Goal: Information Seeking & Learning: Check status

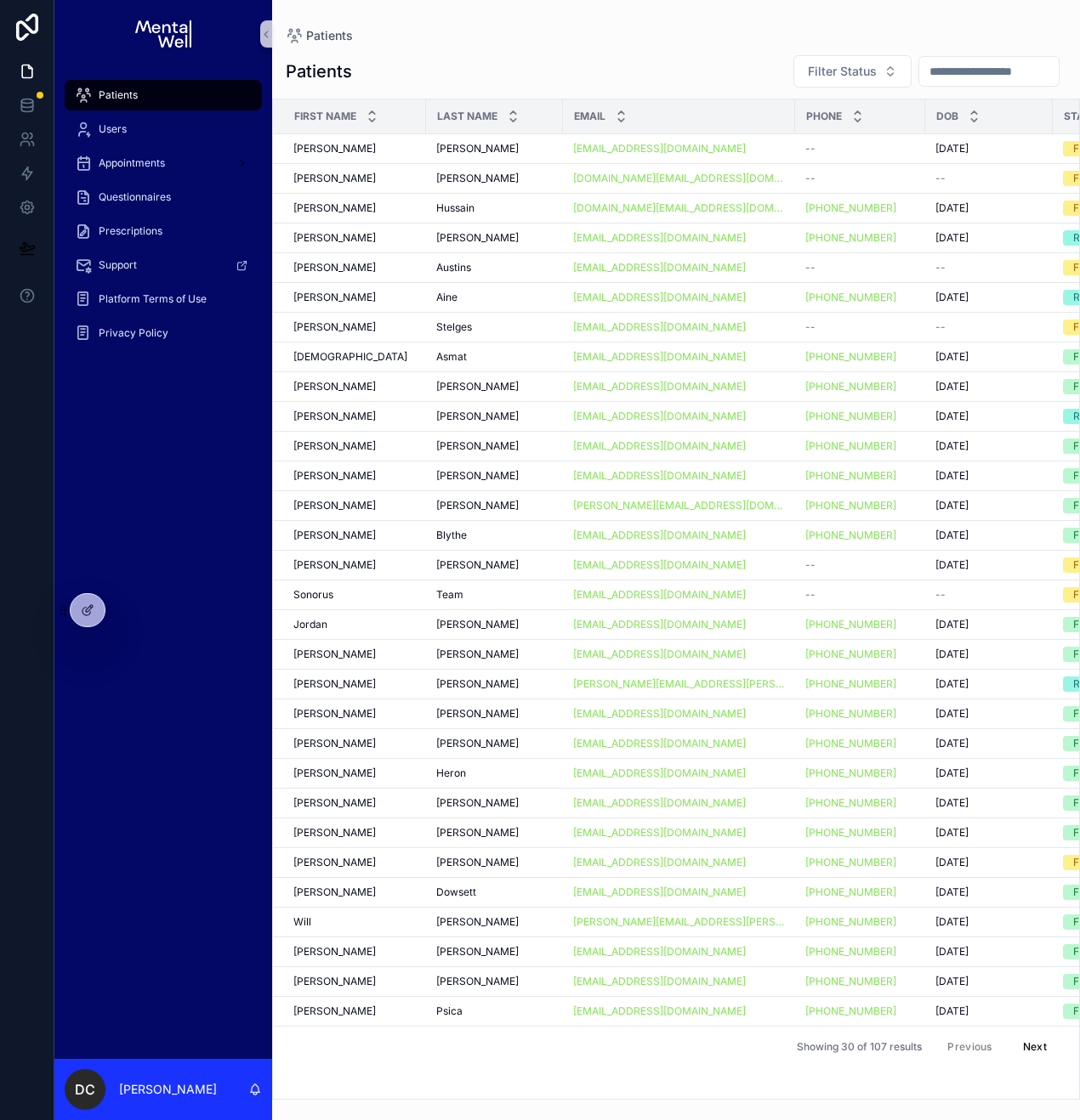
click at [138, 98] on div "Patients" at bounding box center [163, 95] width 177 height 27
click at [1022, 75] on input "scrollable content" at bounding box center [988, 71] width 140 height 24
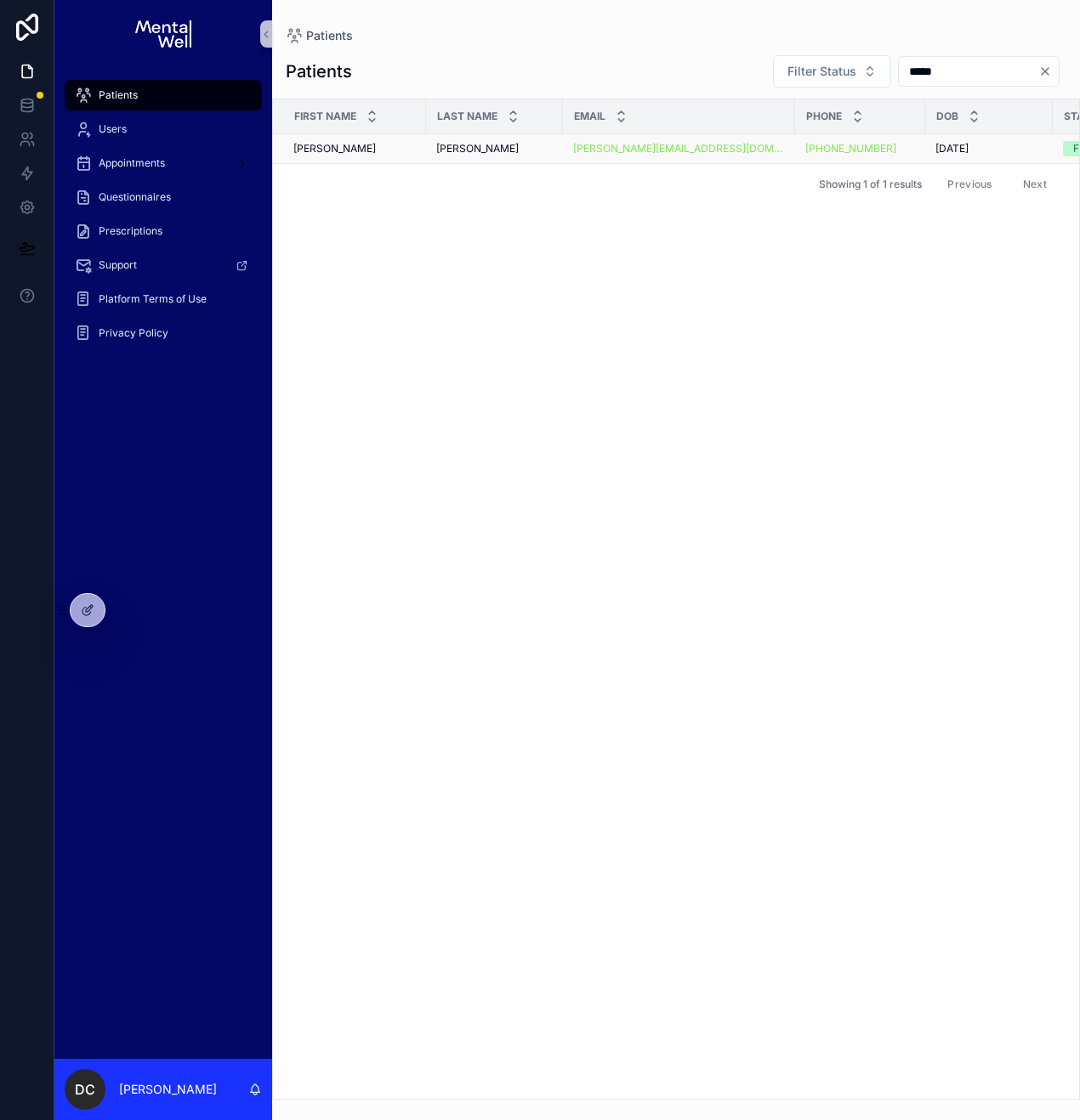
type input "*****"
click at [561, 148] on td "[PERSON_NAME] [PERSON_NAME]" at bounding box center [495, 149] width 137 height 30
click at [351, 143] on div "[PERSON_NAME] [PERSON_NAME]" at bounding box center [354, 149] width 123 height 14
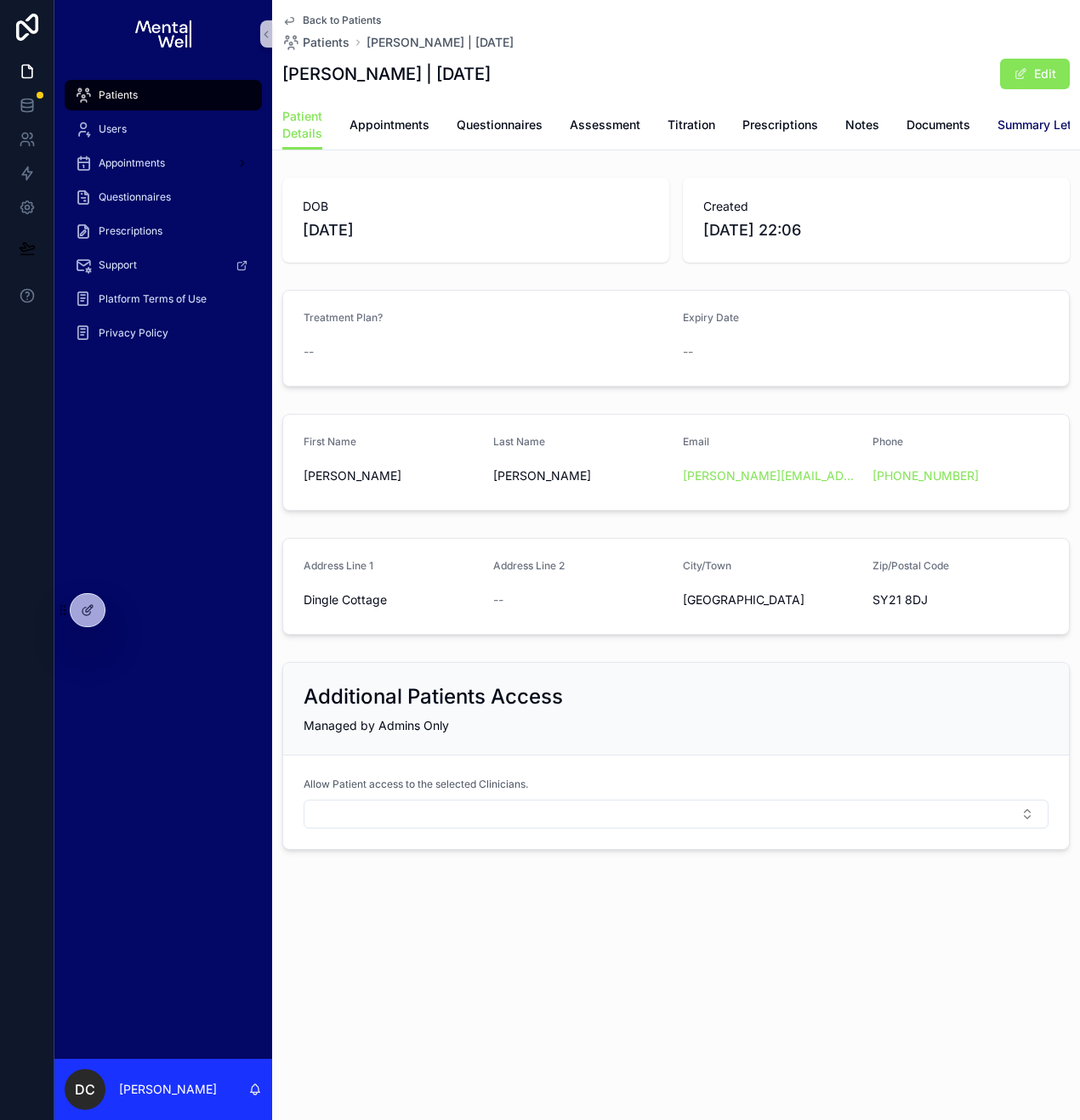
click at [1042, 124] on span "Summary Letters" at bounding box center [1046, 125] width 96 height 17
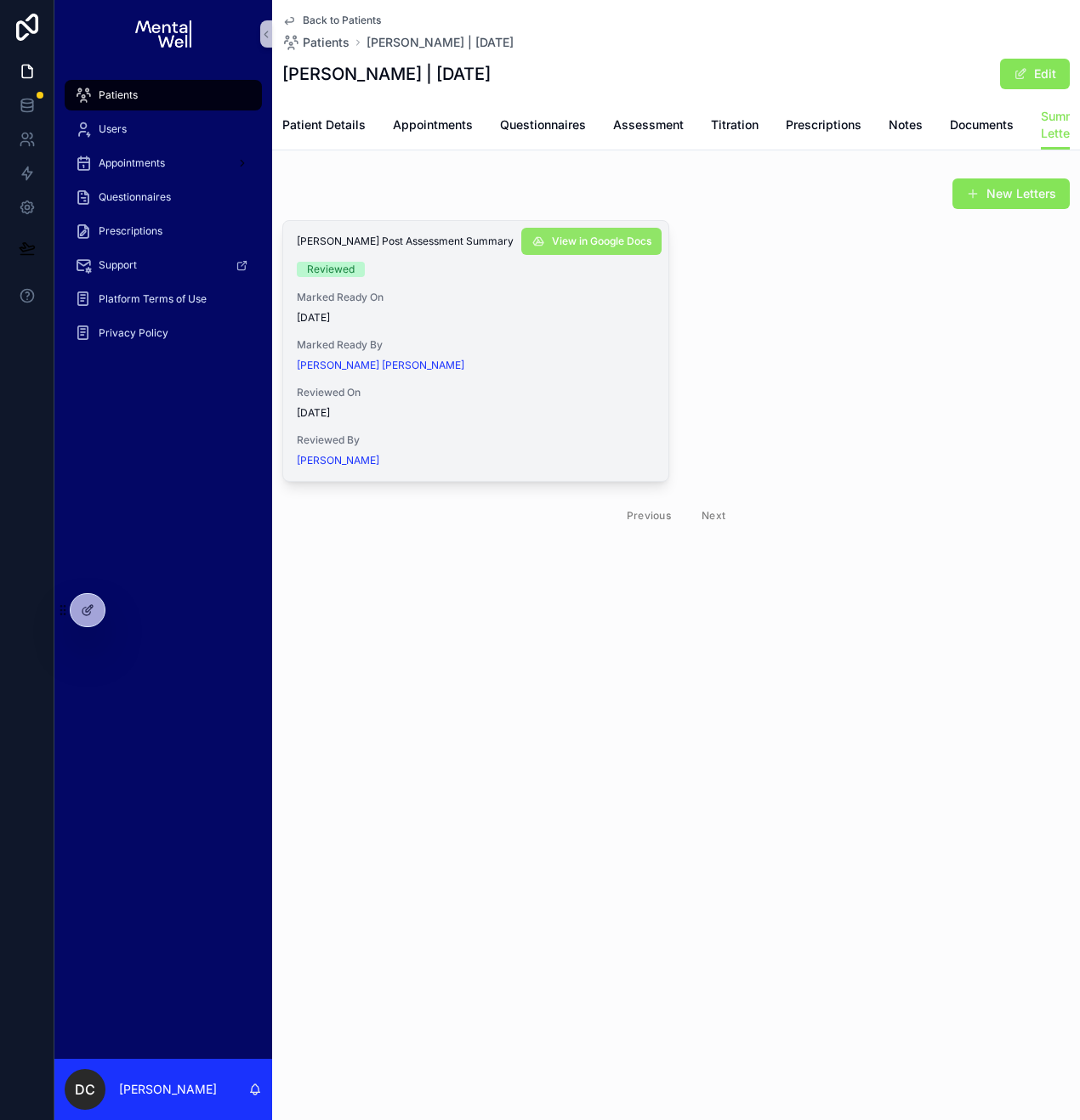
click at [554, 255] on button "View in Google Docs" at bounding box center [592, 242] width 141 height 27
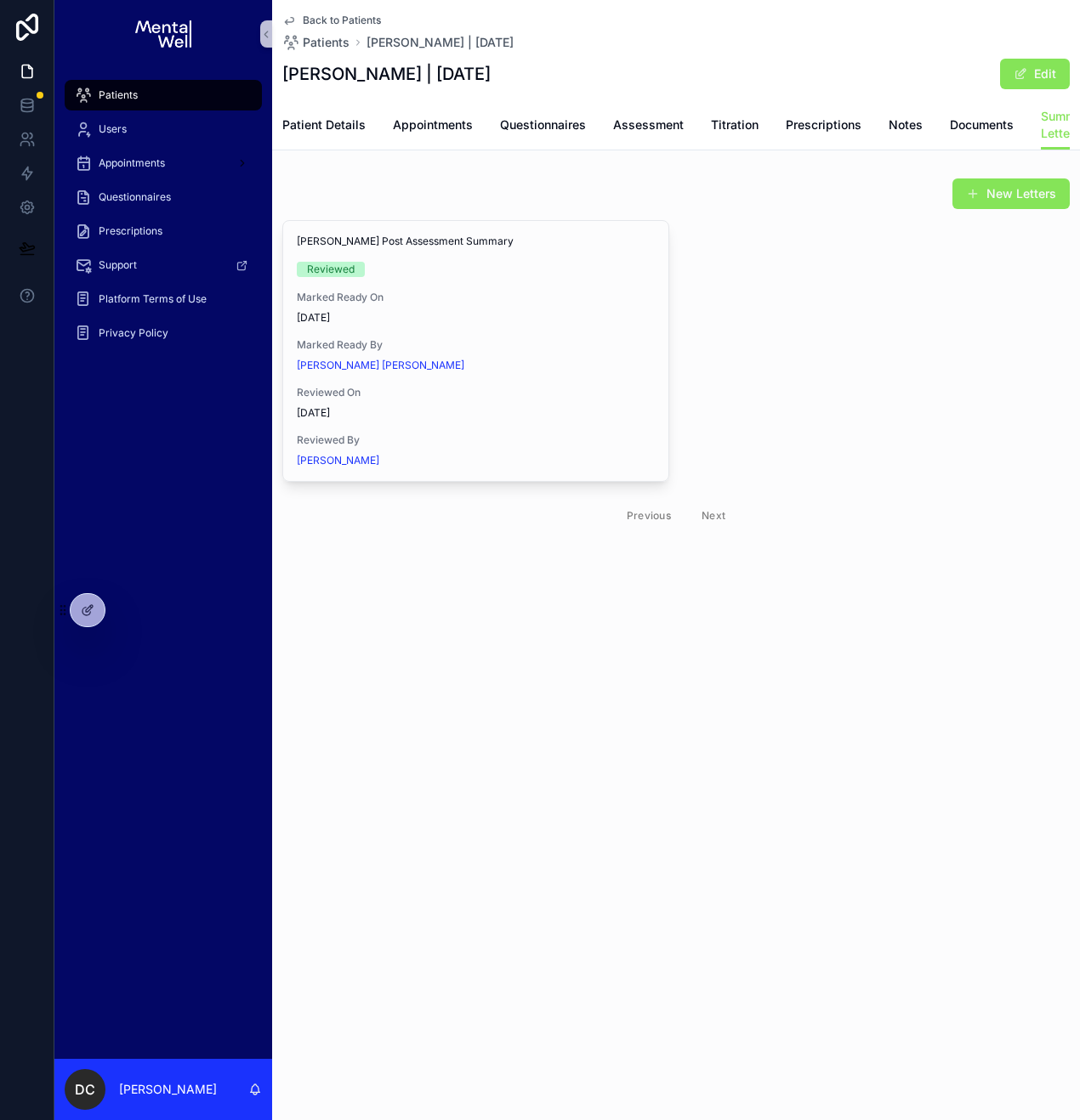
click at [159, 92] on div "Patients" at bounding box center [163, 95] width 177 height 27
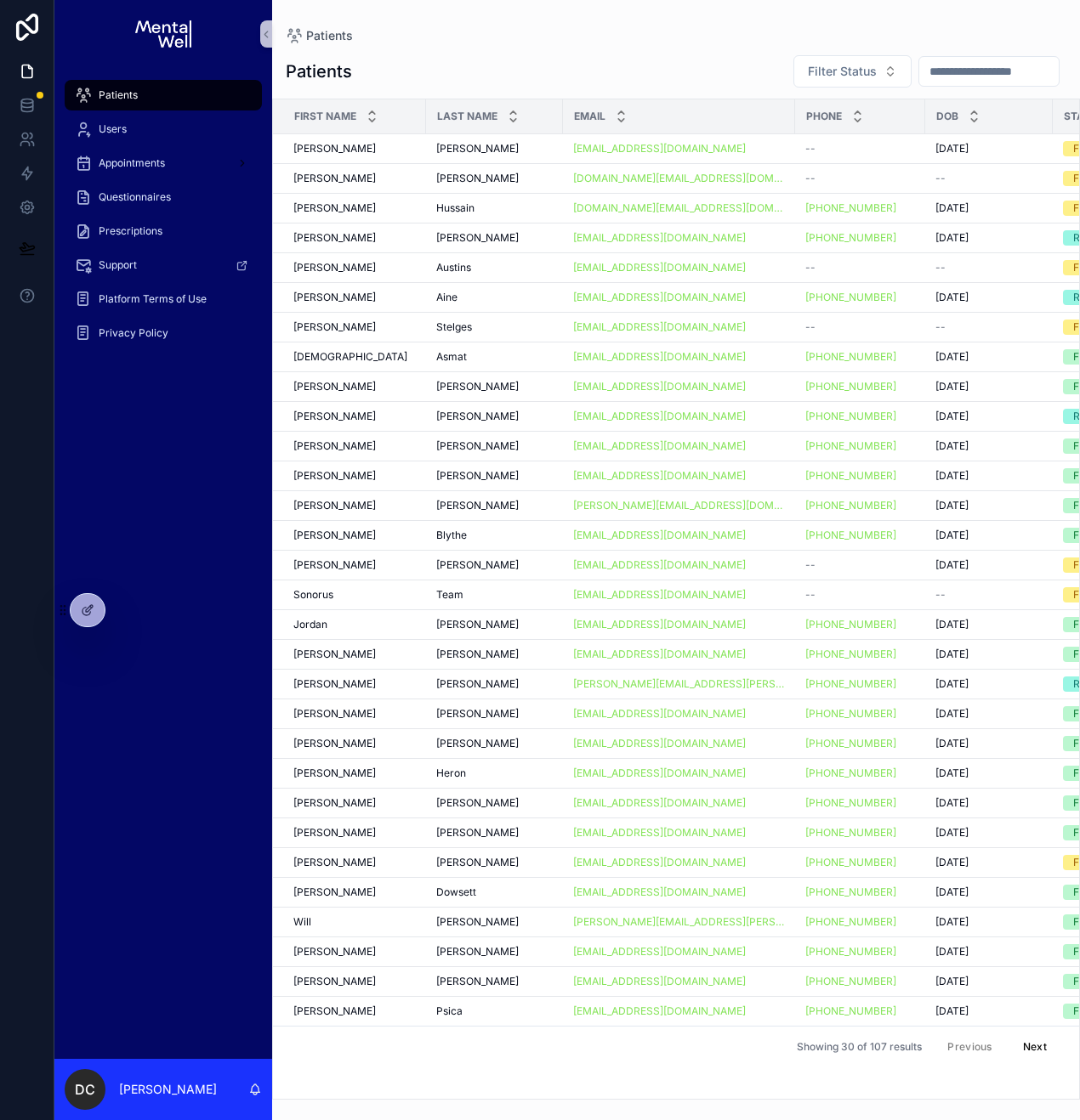
click at [926, 72] on input "scrollable content" at bounding box center [988, 71] width 140 height 24
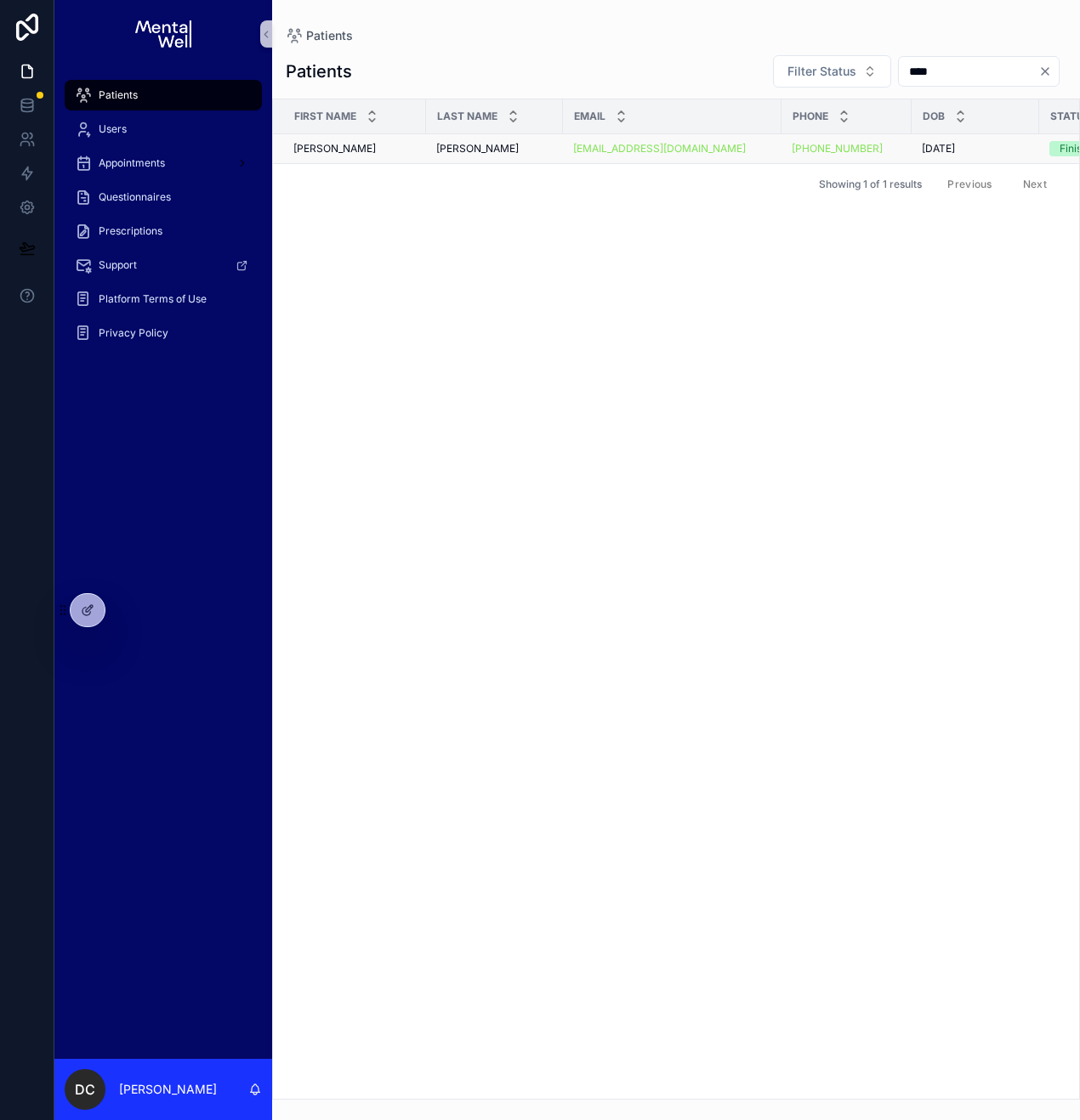
type input "****"
click at [365, 159] on td "[PERSON_NAME] [PERSON_NAME] [PERSON_NAME]" at bounding box center [349, 149] width 153 height 30
click at [373, 152] on div "[PERSON_NAME] [PERSON_NAME] [PERSON_NAME]" at bounding box center [354, 149] width 123 height 14
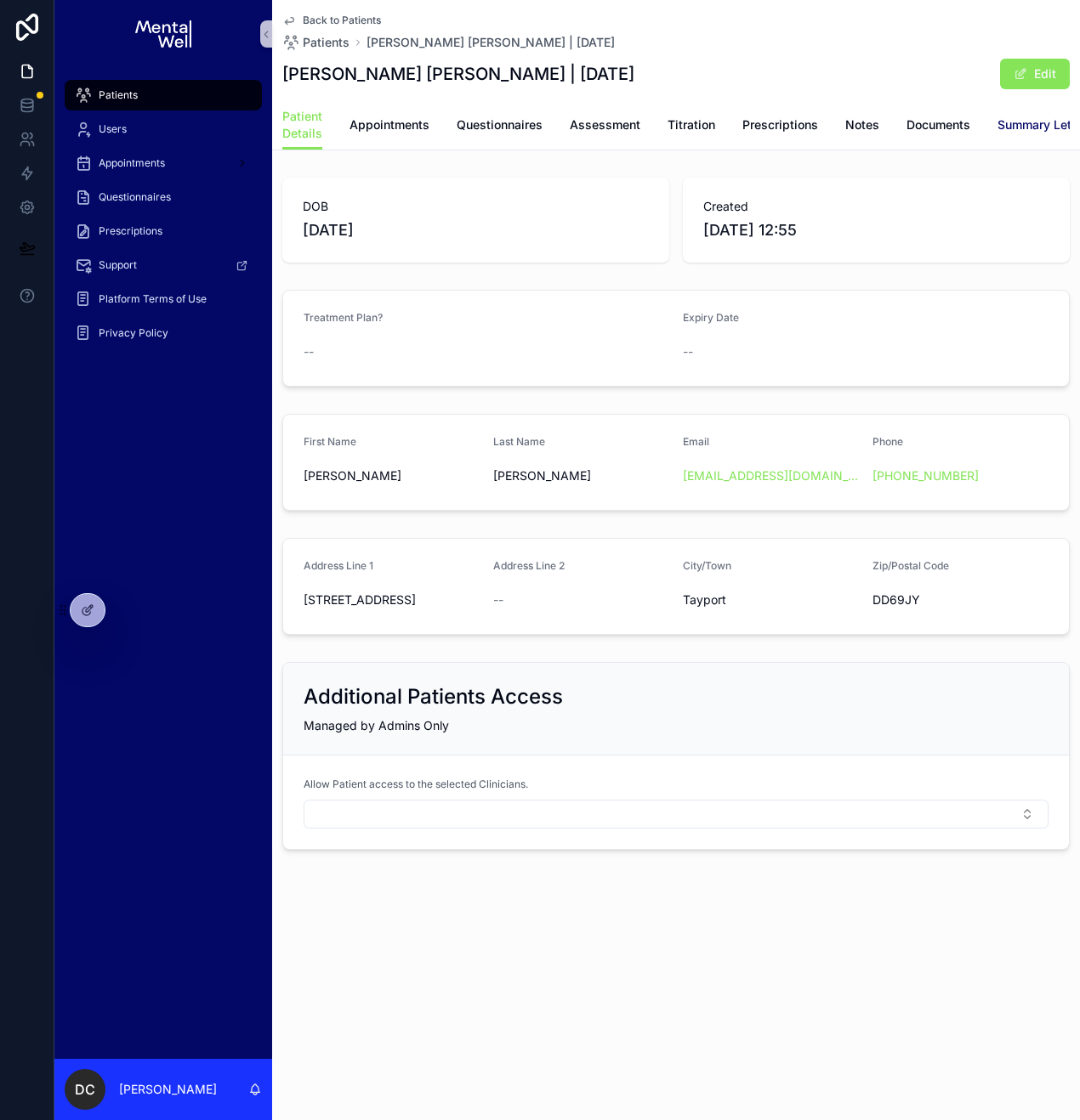
click at [1017, 118] on span "Summary Letters" at bounding box center [1046, 125] width 96 height 17
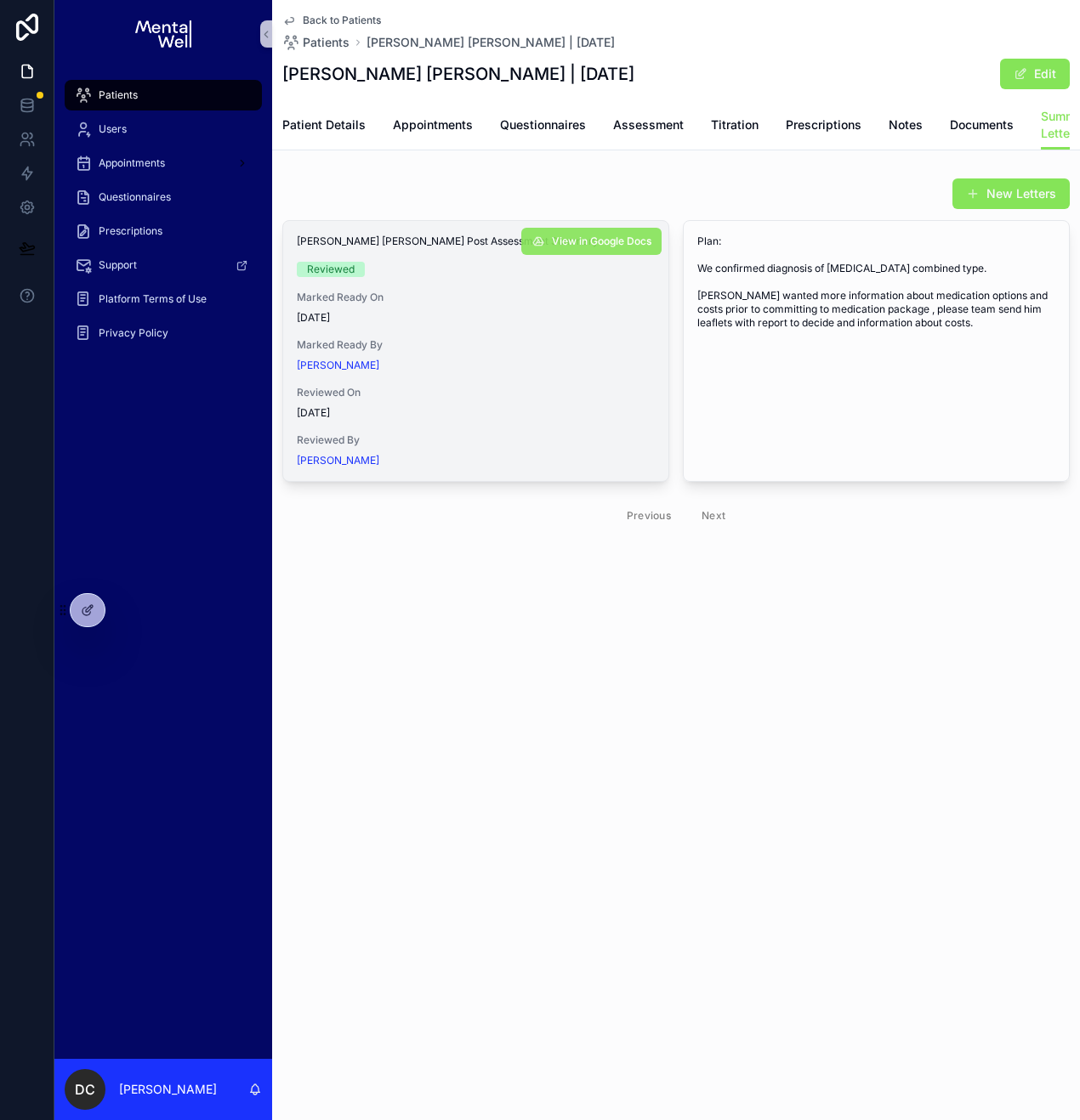
click at [612, 248] on span "View in Google Docs" at bounding box center [601, 242] width 100 height 14
click at [553, 131] on span "Questionnaires" at bounding box center [543, 125] width 86 height 17
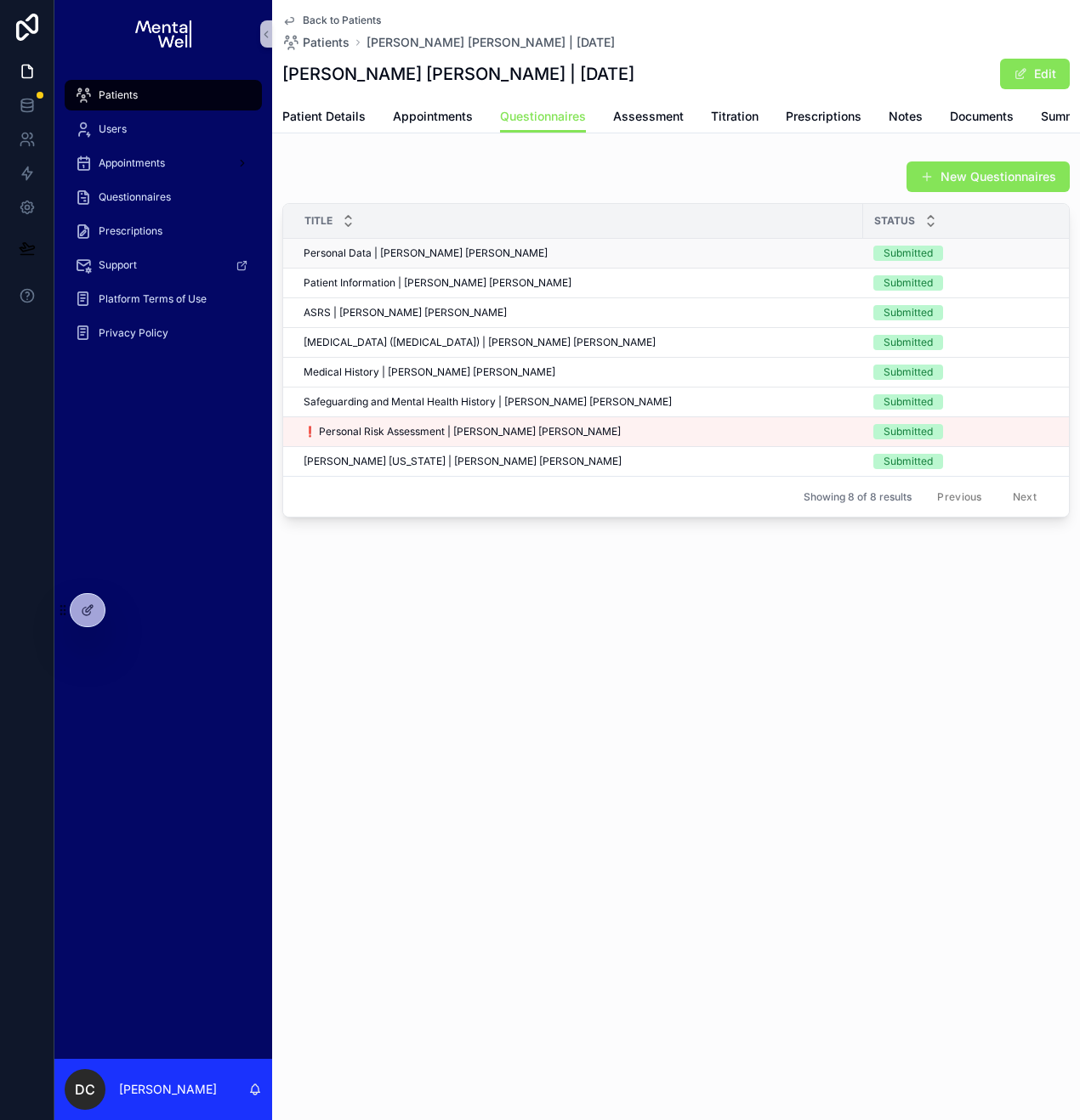
click at [395, 260] on span "Personal Data | [PERSON_NAME] [PERSON_NAME]" at bounding box center [425, 253] width 244 height 14
click at [411, 290] on span "Patient Information | [PERSON_NAME] [PERSON_NAME]" at bounding box center [437, 283] width 268 height 14
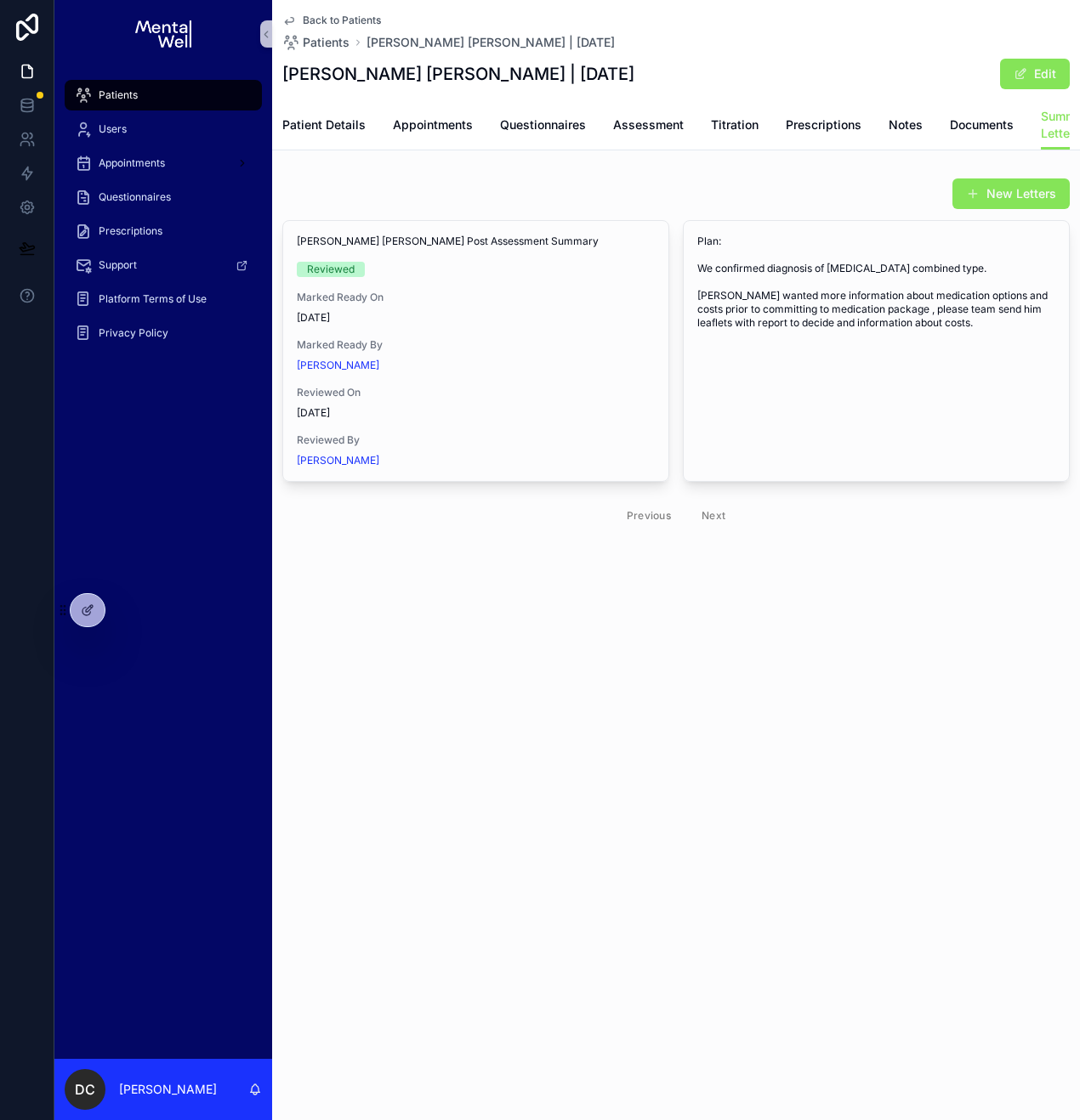
click at [150, 91] on div "Patients" at bounding box center [163, 95] width 177 height 27
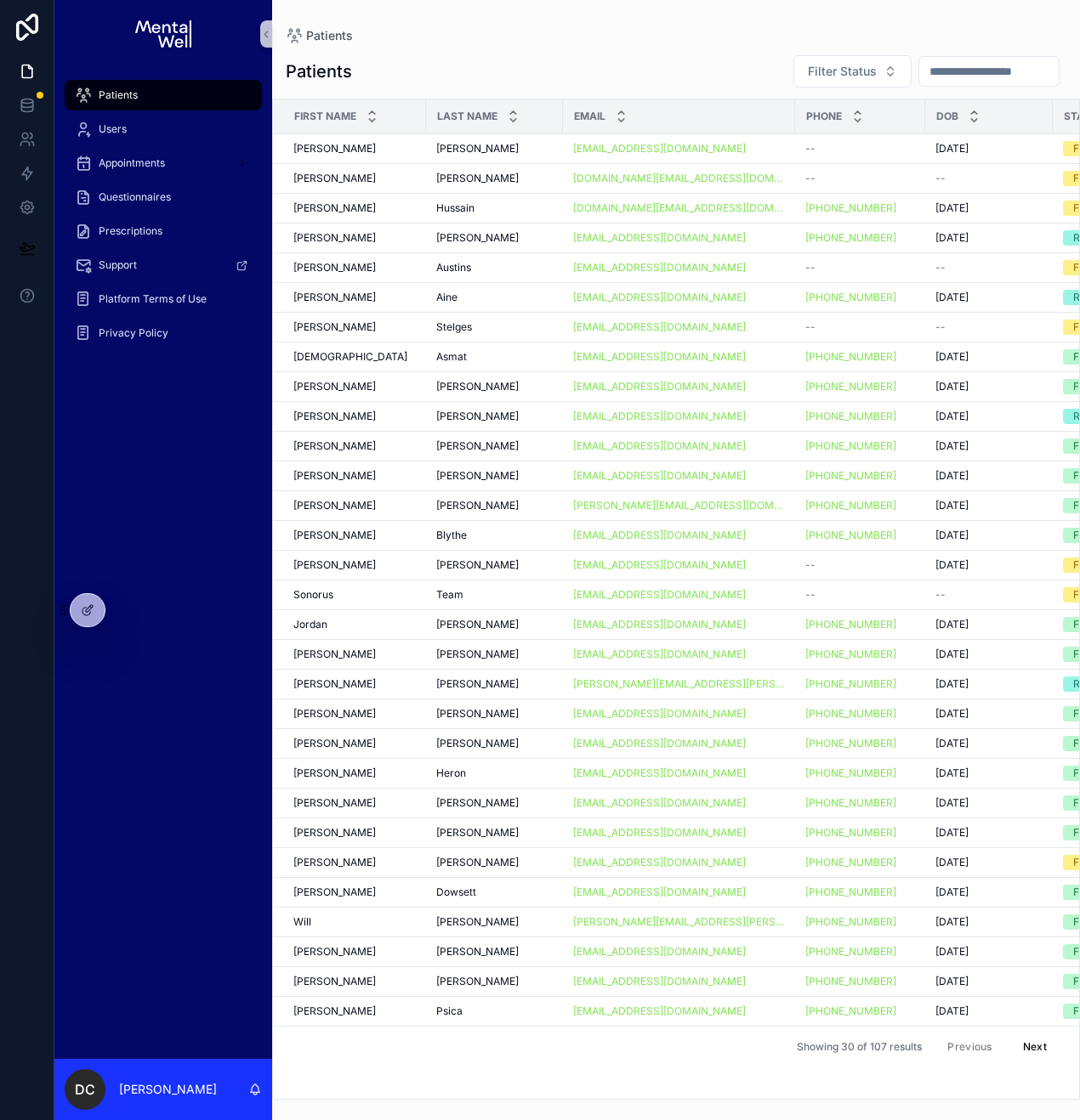
click at [932, 76] on input "scrollable content" at bounding box center [988, 71] width 140 height 24
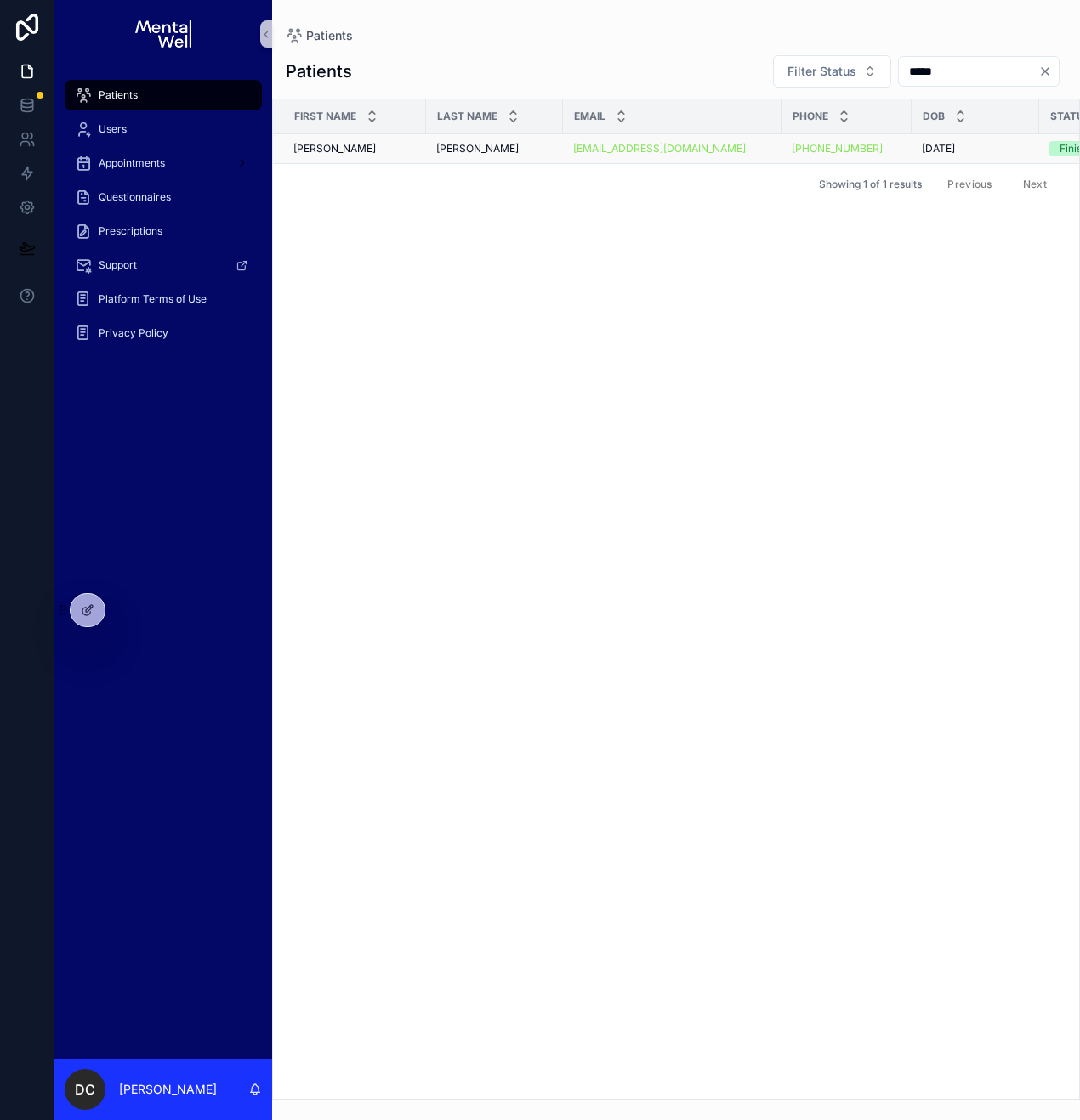
type input "*****"
click at [422, 156] on td "[PERSON_NAME]" at bounding box center [349, 149] width 153 height 30
click at [421, 151] on td "[PERSON_NAME]" at bounding box center [349, 149] width 153 height 30
click at [337, 154] on div "[PERSON_NAME]" at bounding box center [354, 149] width 123 height 14
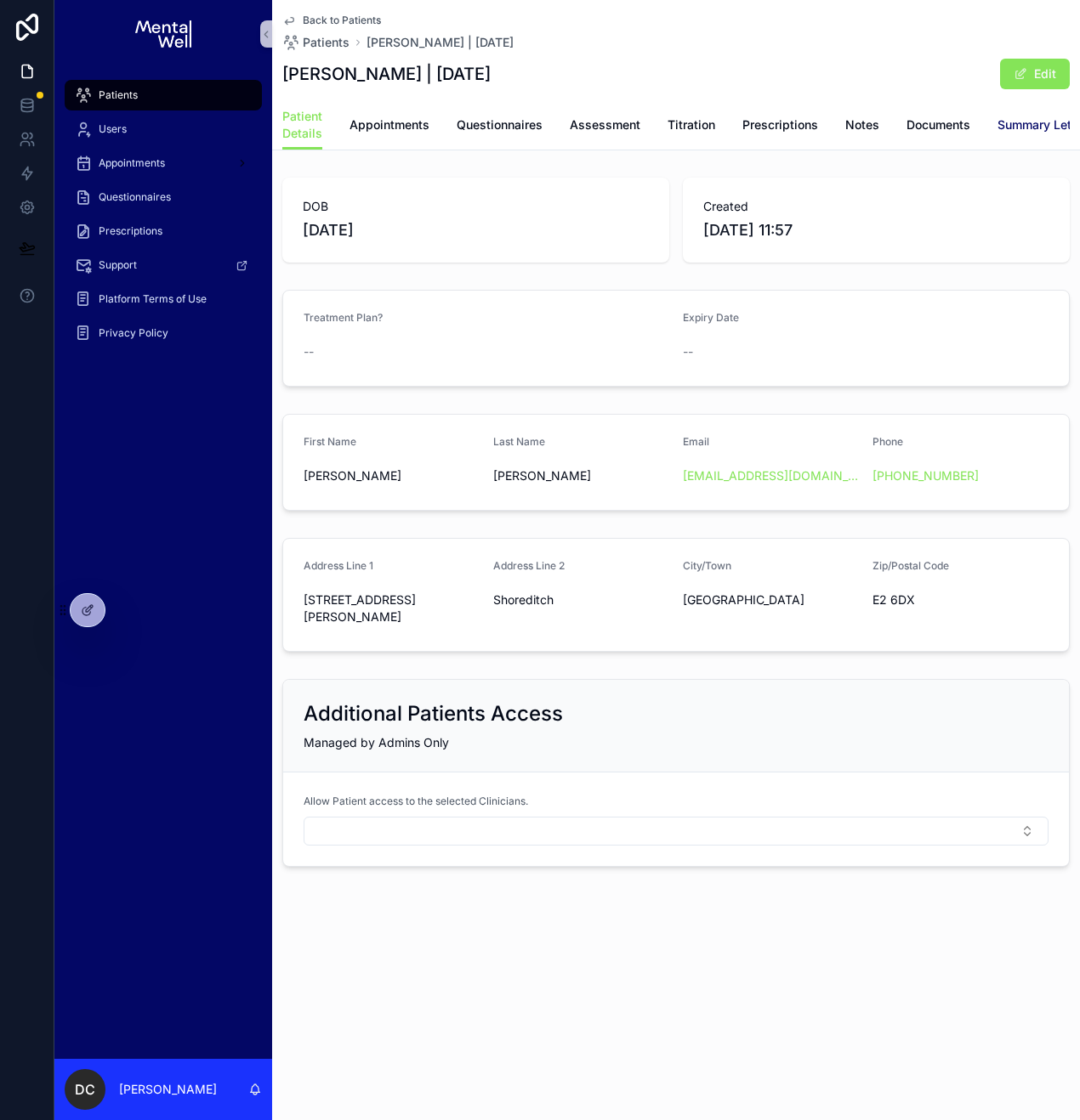
click at [1023, 124] on span "Summary Letters" at bounding box center [1046, 125] width 96 height 17
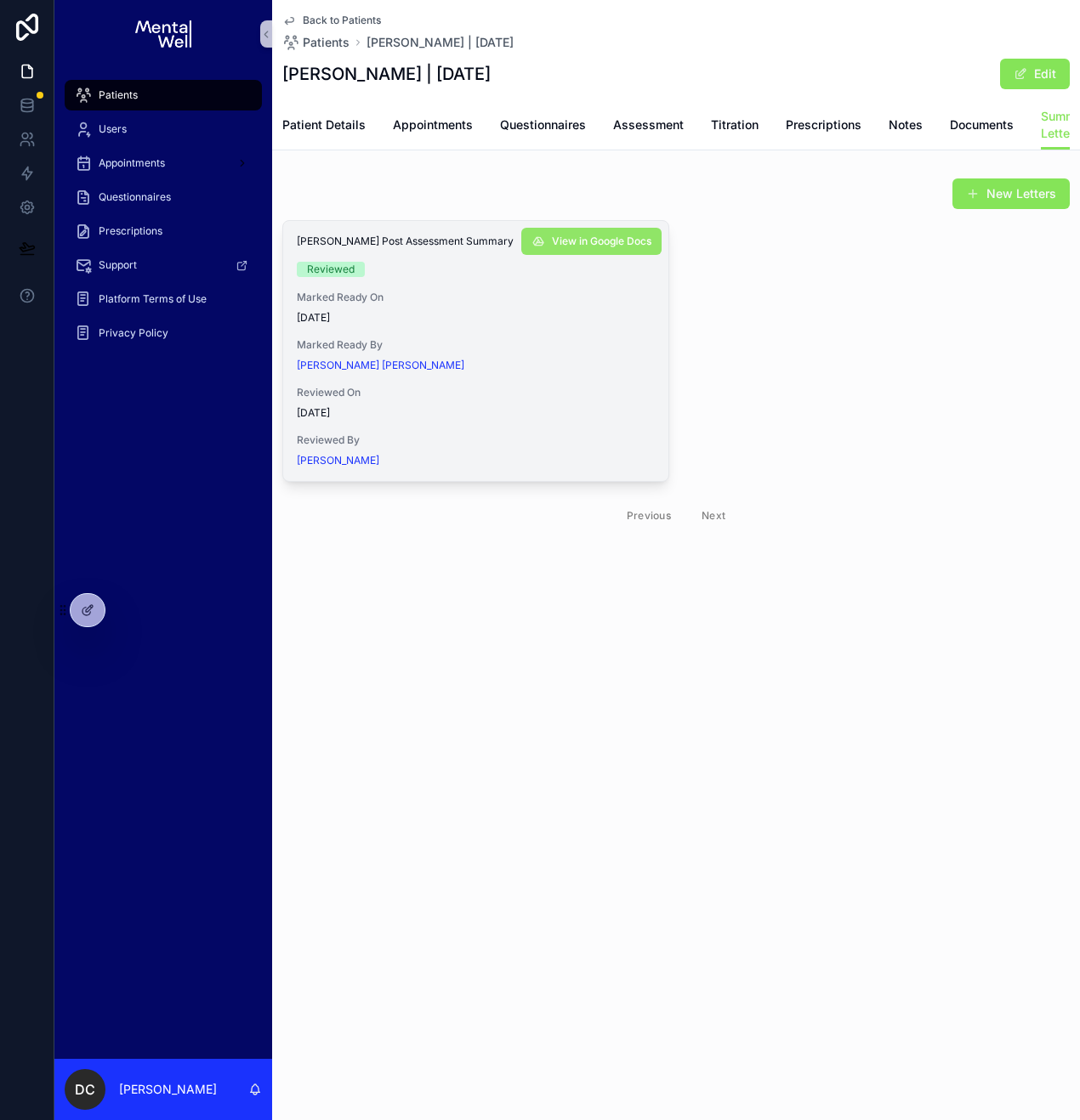
click at [612, 247] on span "View in Google Docs" at bounding box center [601, 242] width 100 height 14
click at [94, 90] on div "Patients" at bounding box center [163, 95] width 177 height 27
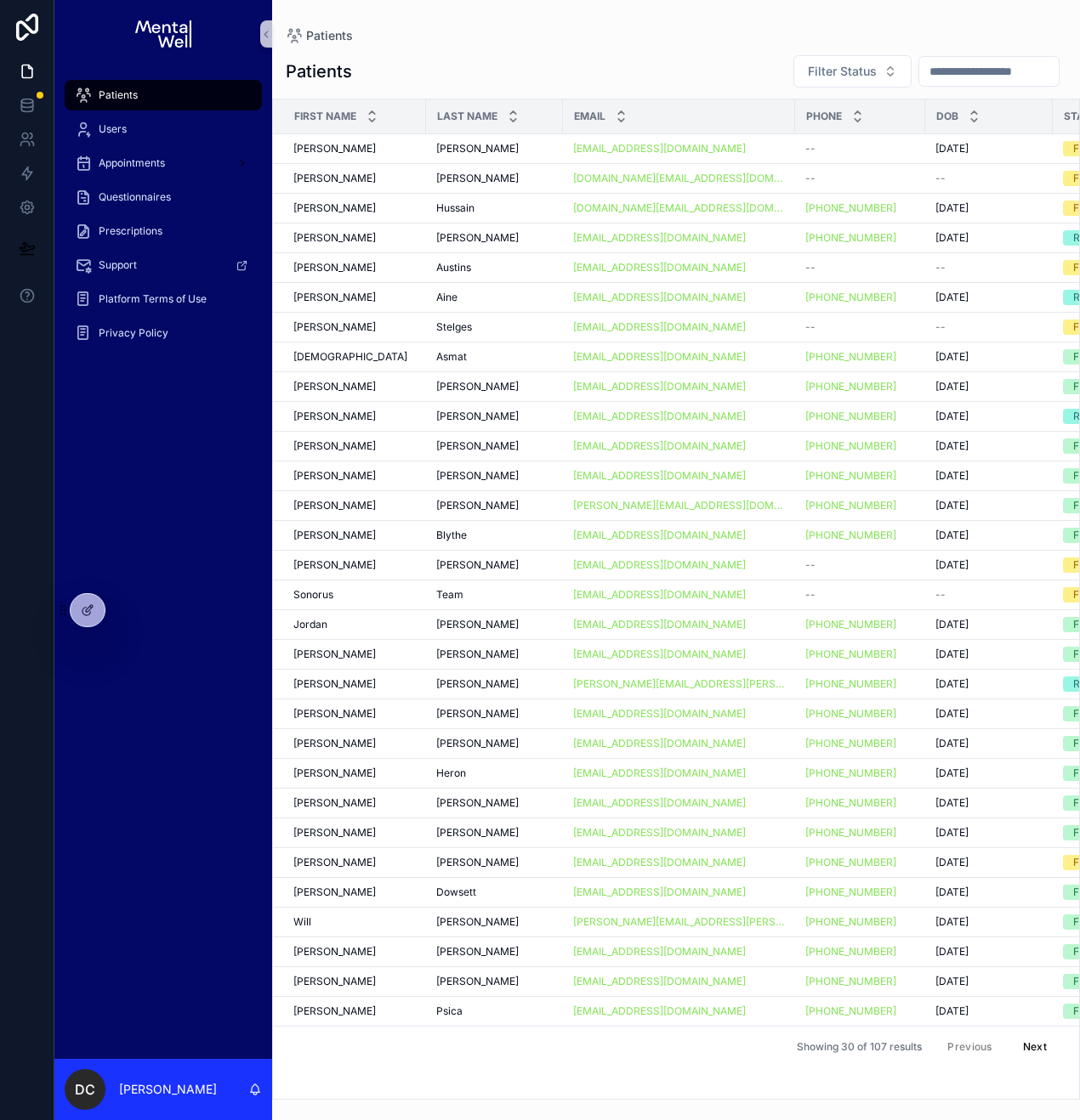
click at [946, 69] on input "scrollable content" at bounding box center [988, 71] width 140 height 24
type input "****"
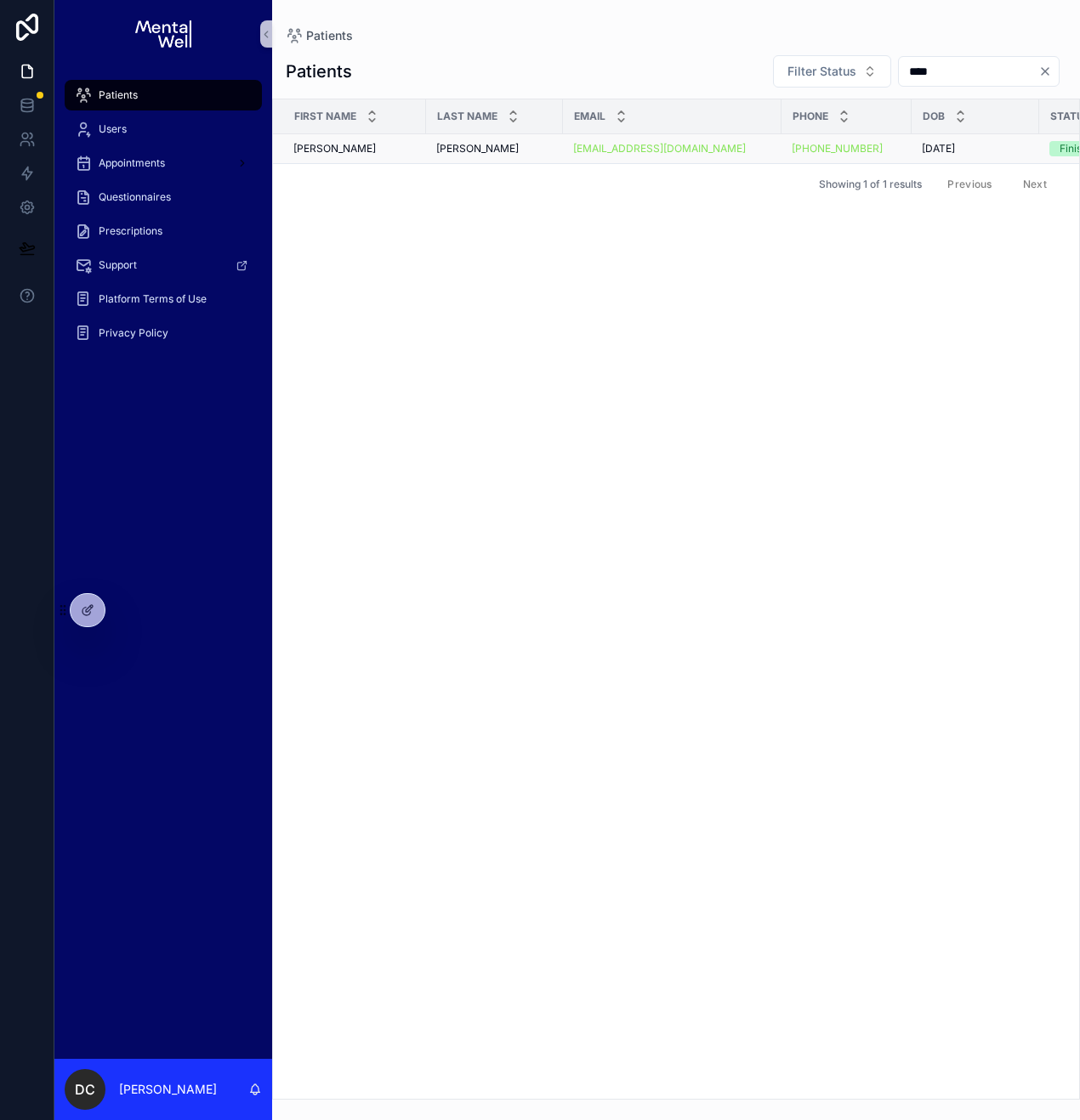
click at [362, 143] on div "[PERSON_NAME] [PERSON_NAME]" at bounding box center [354, 149] width 123 height 14
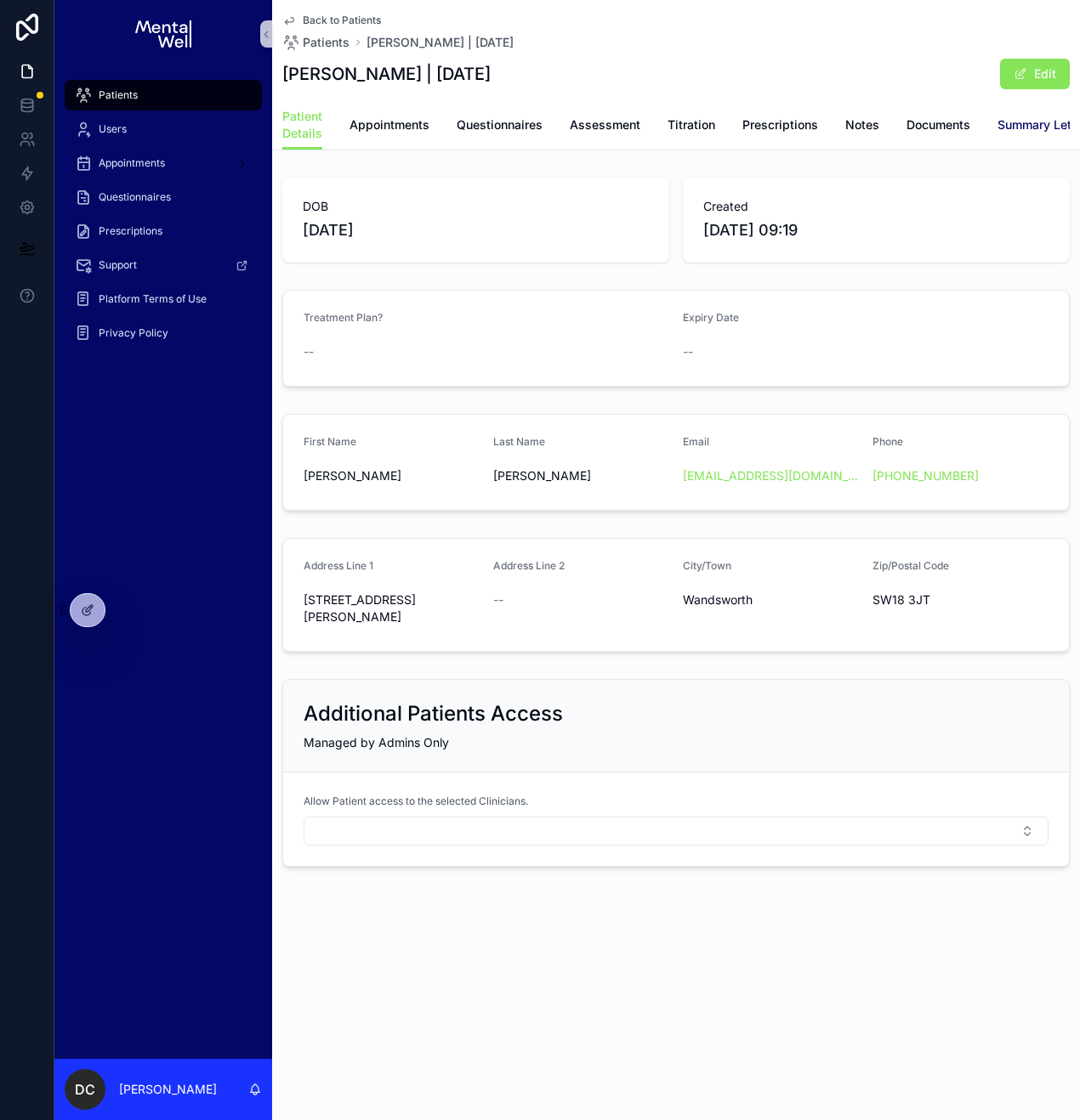
click at [1017, 129] on span "Summary Letters" at bounding box center [1046, 125] width 96 height 17
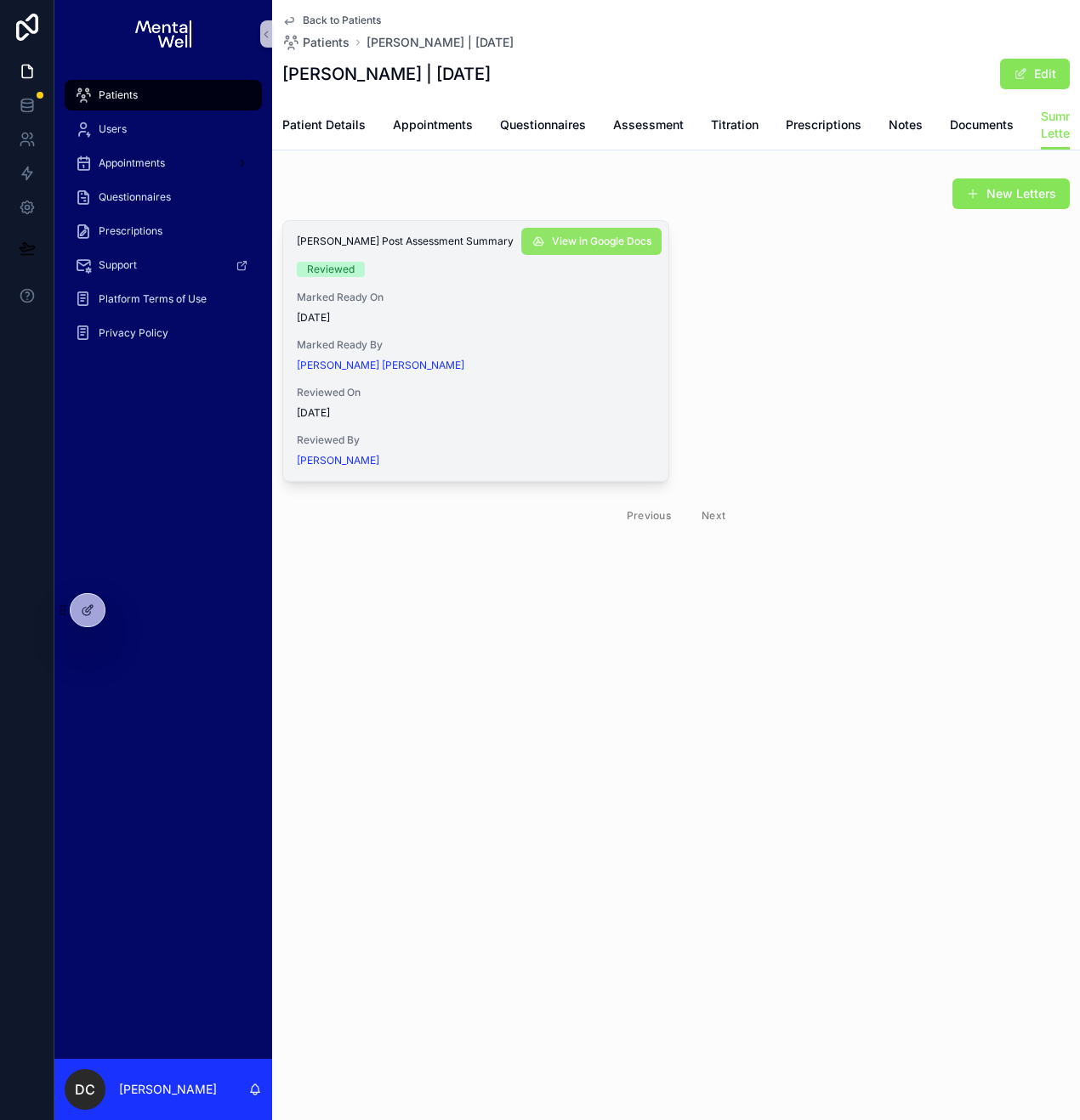
click at [594, 248] on span "View in Google Docs" at bounding box center [601, 242] width 100 height 14
click at [503, 126] on span "Questionnaires" at bounding box center [543, 125] width 86 height 17
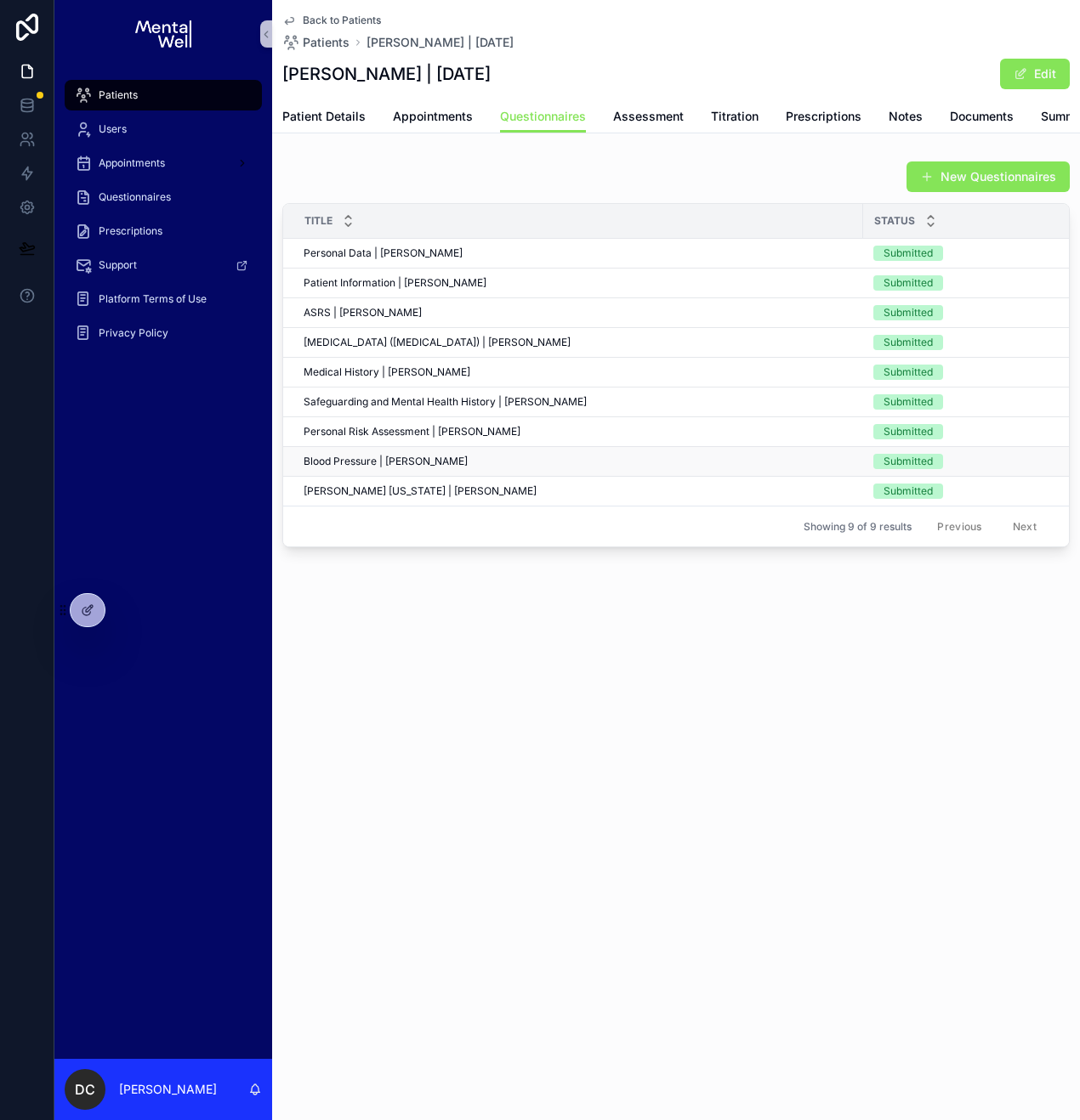
click at [482, 468] on div "Blood Pressure | [PERSON_NAME] Blood Pressure | [PERSON_NAME]" at bounding box center [578, 461] width 549 height 14
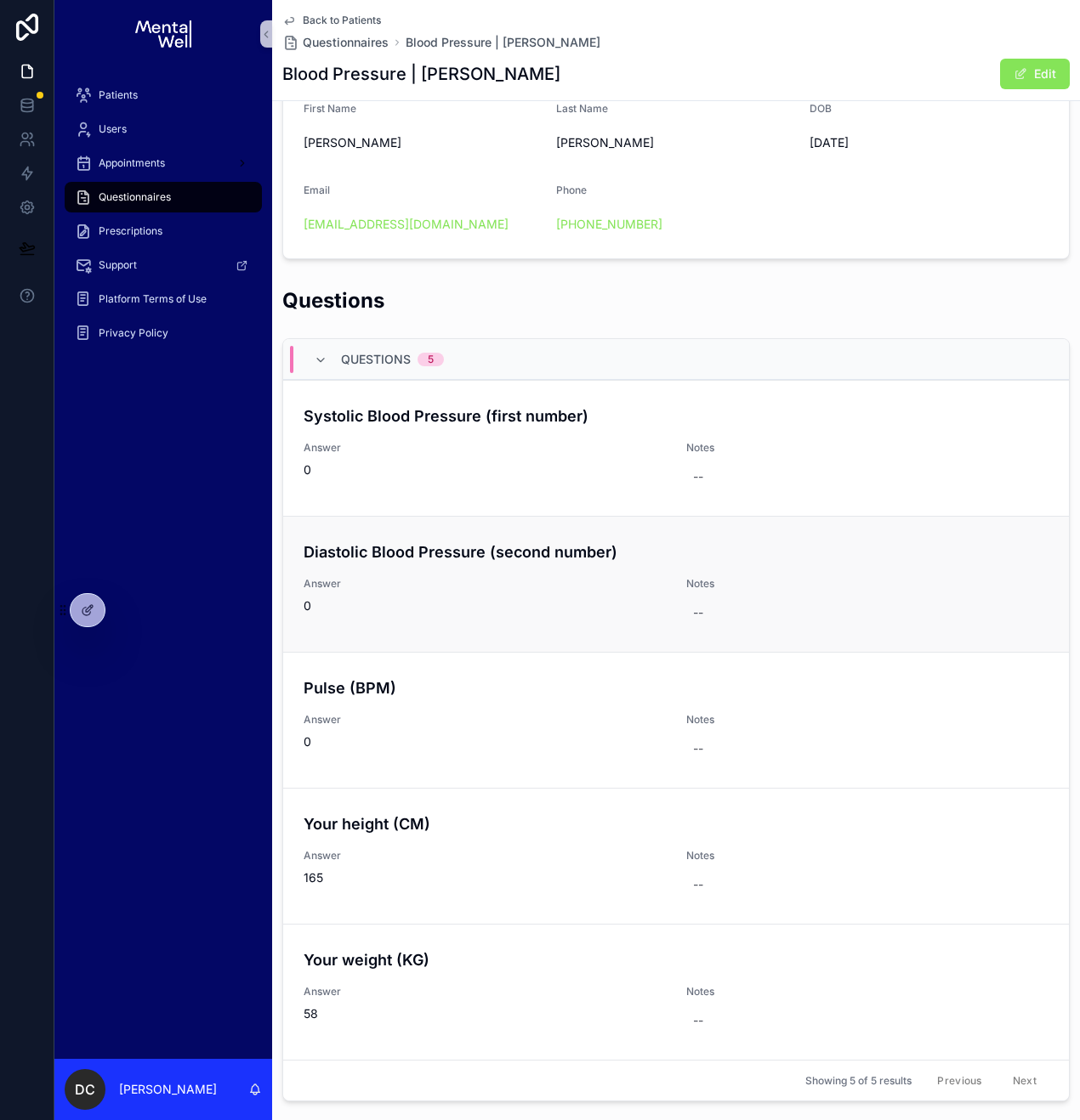
scroll to position [229, 0]
click at [509, 42] on span "Blood Pressure | [PERSON_NAME]" at bounding box center [503, 43] width 195 height 17
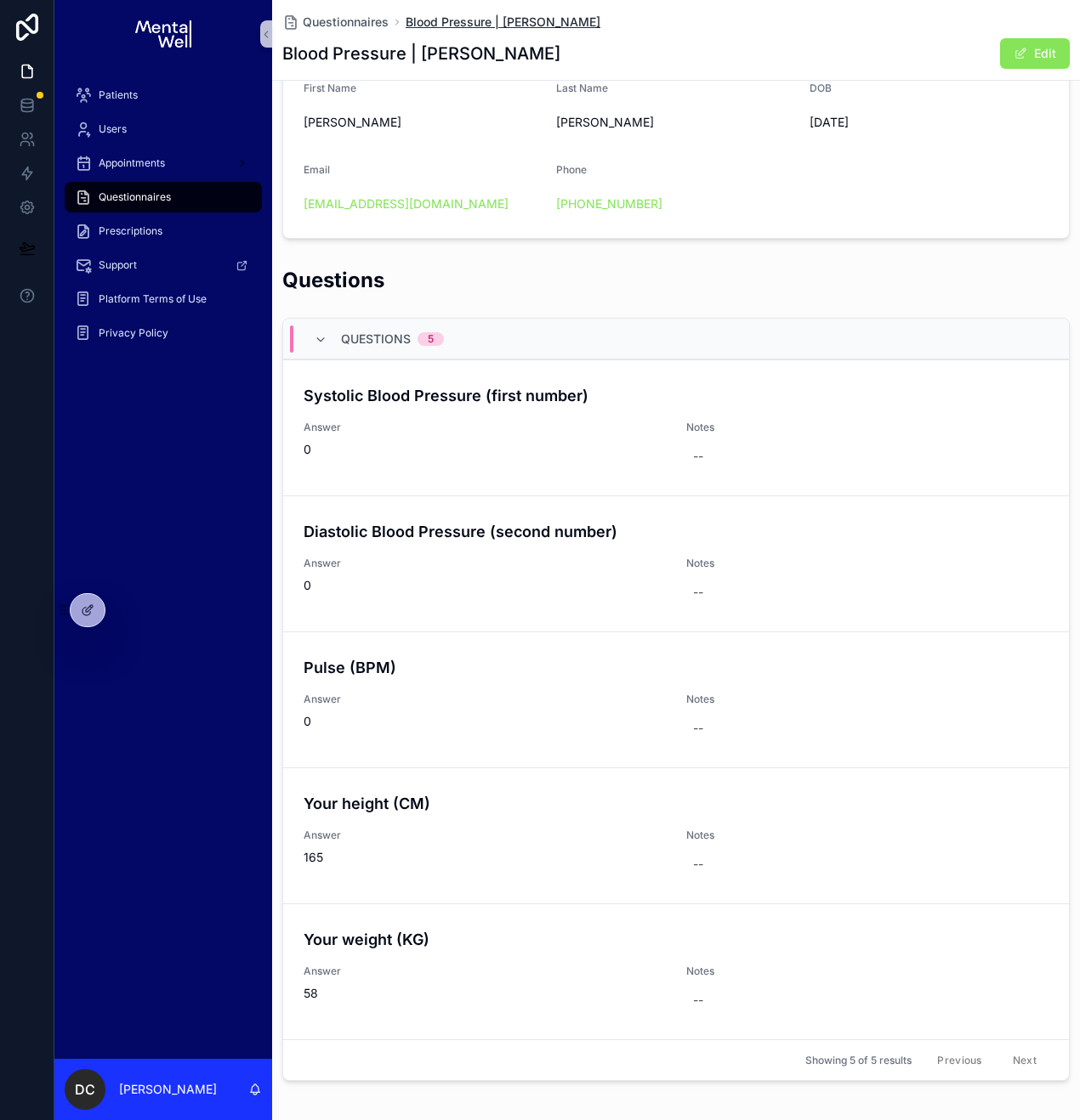
scroll to position [208, 0]
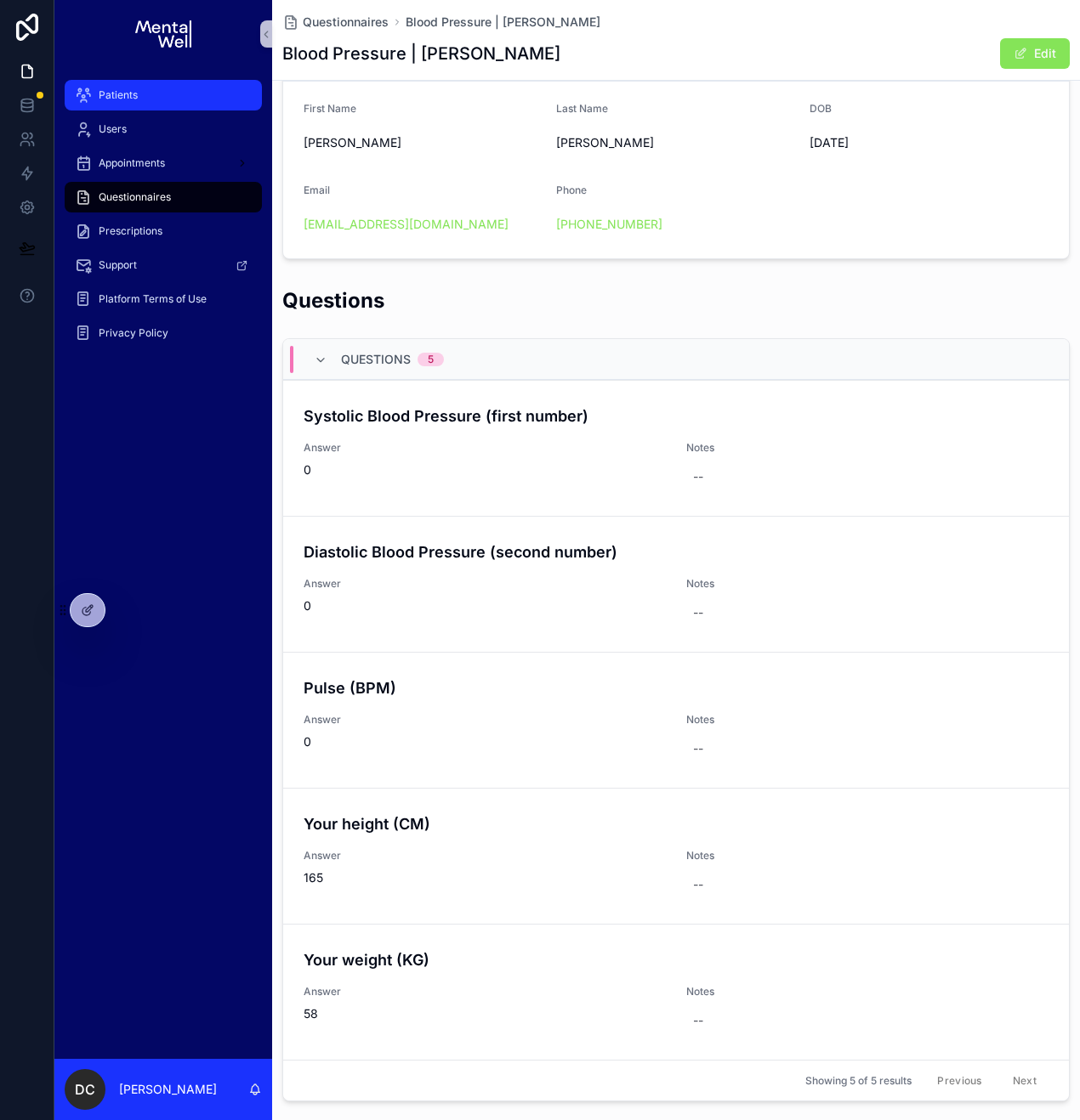
click at [153, 93] on div "Patients" at bounding box center [163, 95] width 177 height 27
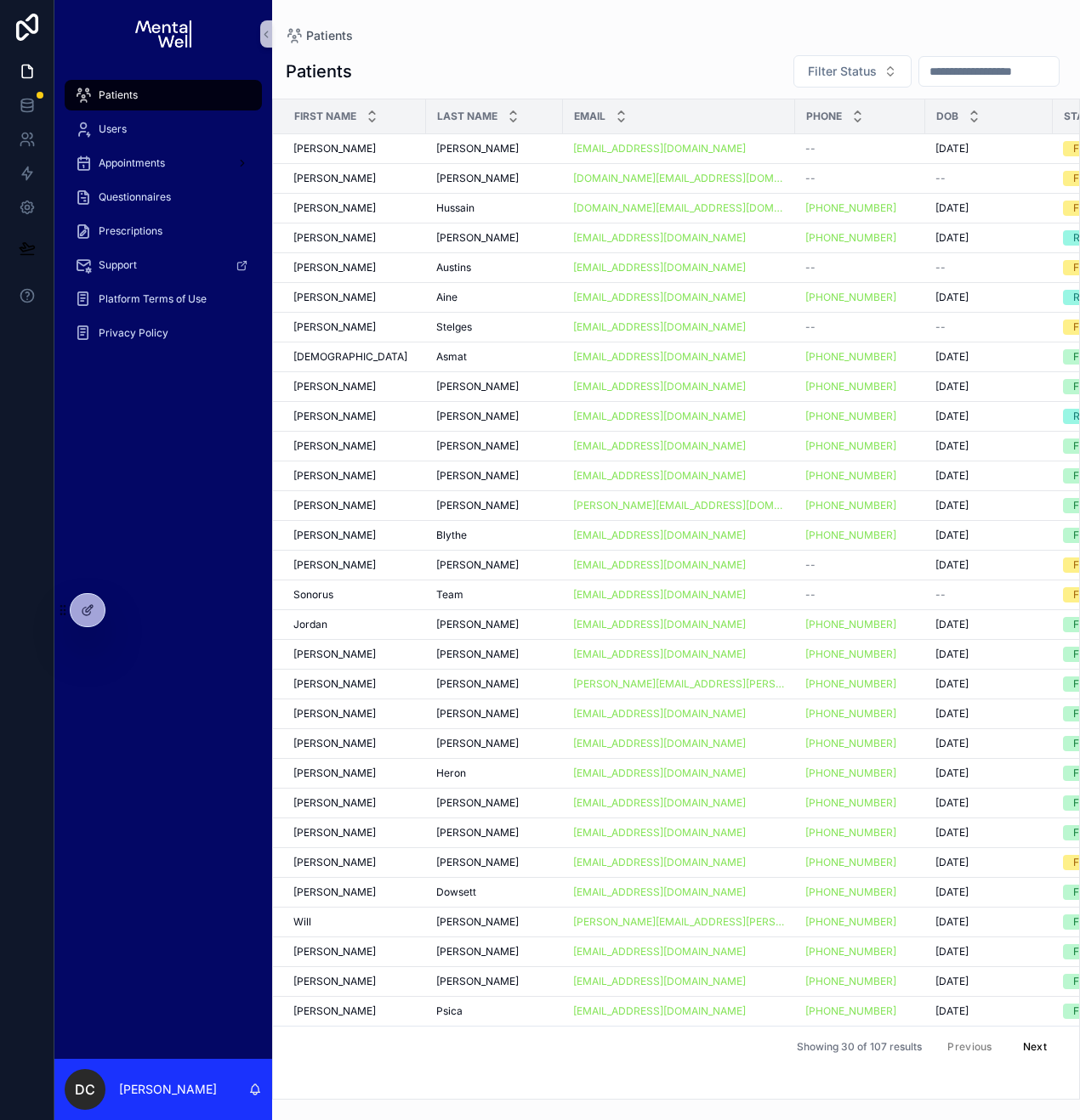
click at [937, 71] on input "scrollable content" at bounding box center [988, 71] width 140 height 24
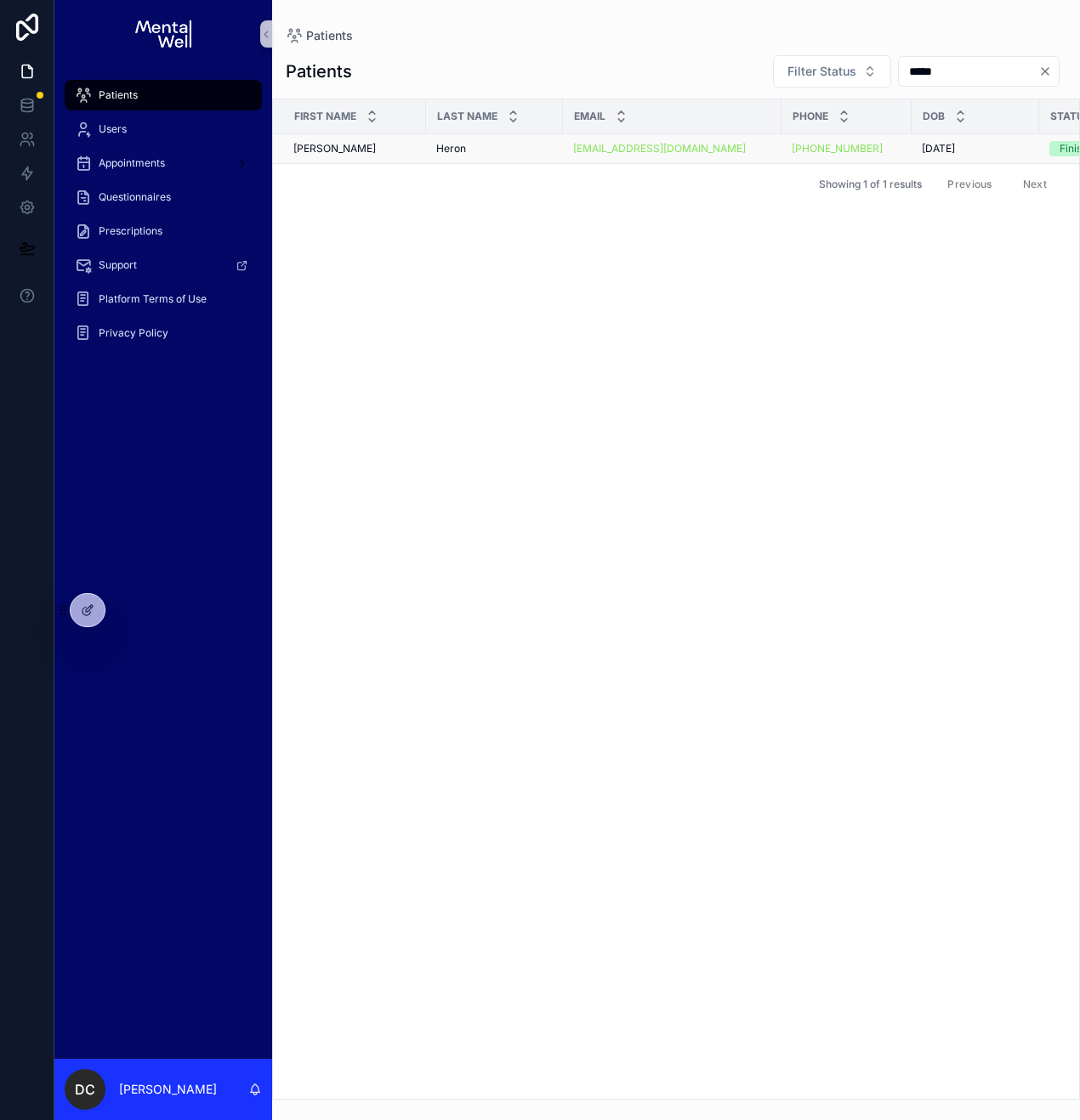
type input "*****"
click at [376, 155] on td "[PERSON_NAME] [PERSON_NAME]" at bounding box center [349, 149] width 153 height 30
click at [380, 147] on div "[PERSON_NAME] [PERSON_NAME]" at bounding box center [354, 149] width 123 height 14
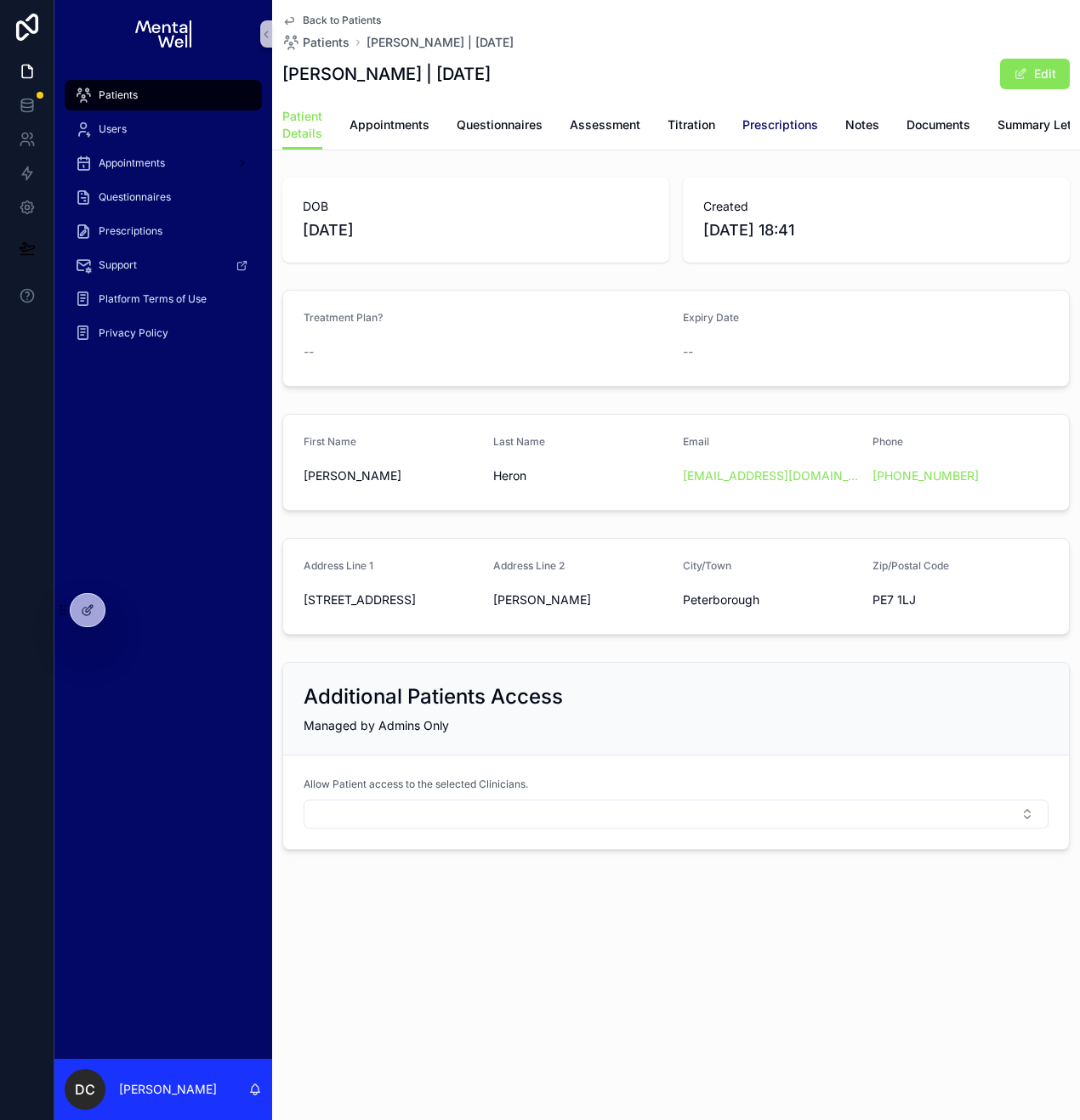
click at [790, 129] on span "Prescriptions" at bounding box center [780, 125] width 75 height 17
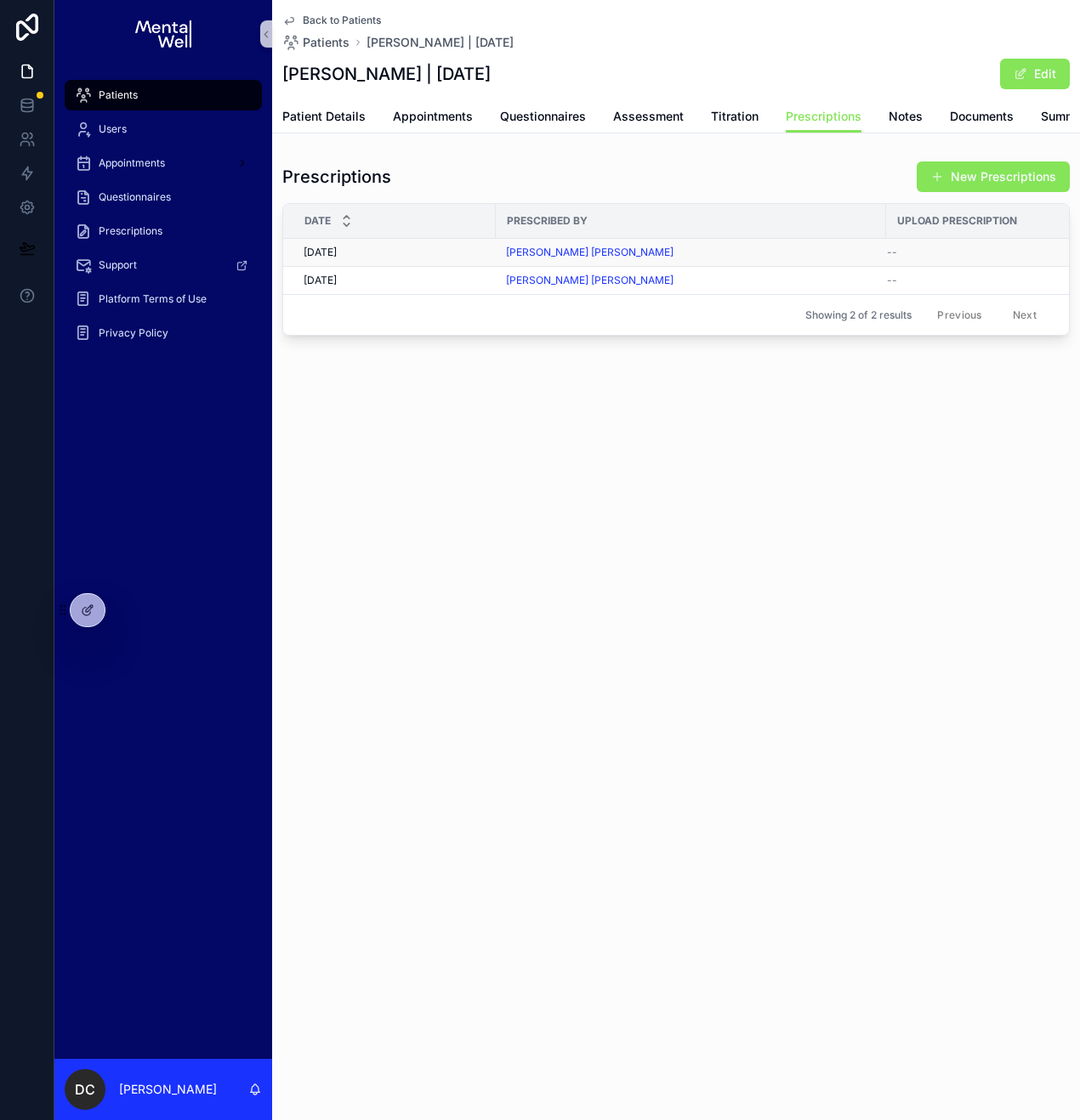
click at [413, 259] on div "[DATE] [DATE]" at bounding box center [395, 252] width 182 height 14
click at [416, 287] on div "[DATE] [DATE]" at bounding box center [395, 280] width 182 height 14
click at [323, 112] on span "Patient Details" at bounding box center [323, 117] width 83 height 17
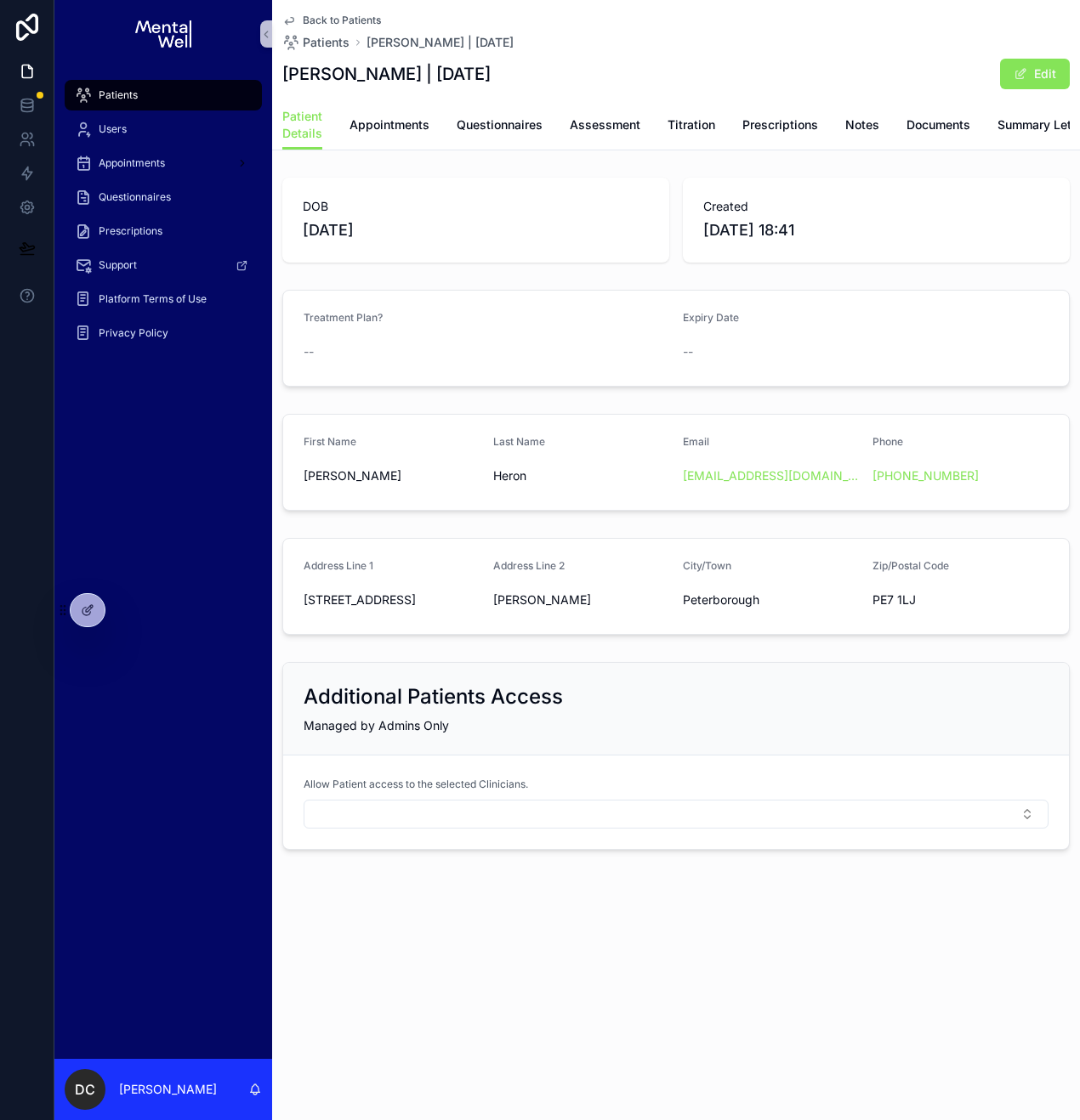
click at [120, 90] on span "Patients" at bounding box center [118, 95] width 39 height 14
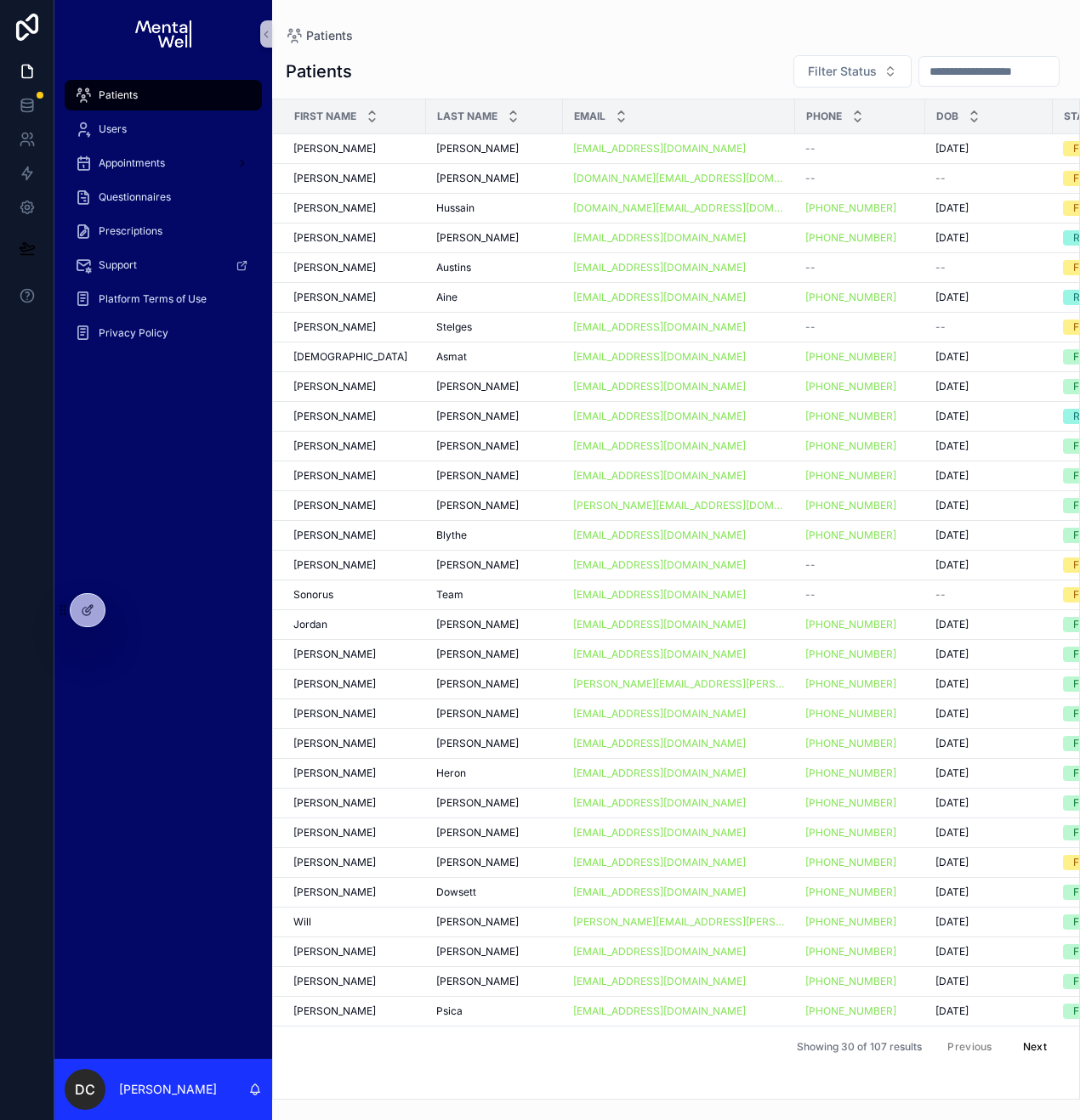
click at [942, 78] on input "scrollable content" at bounding box center [988, 71] width 140 height 24
type input "****"
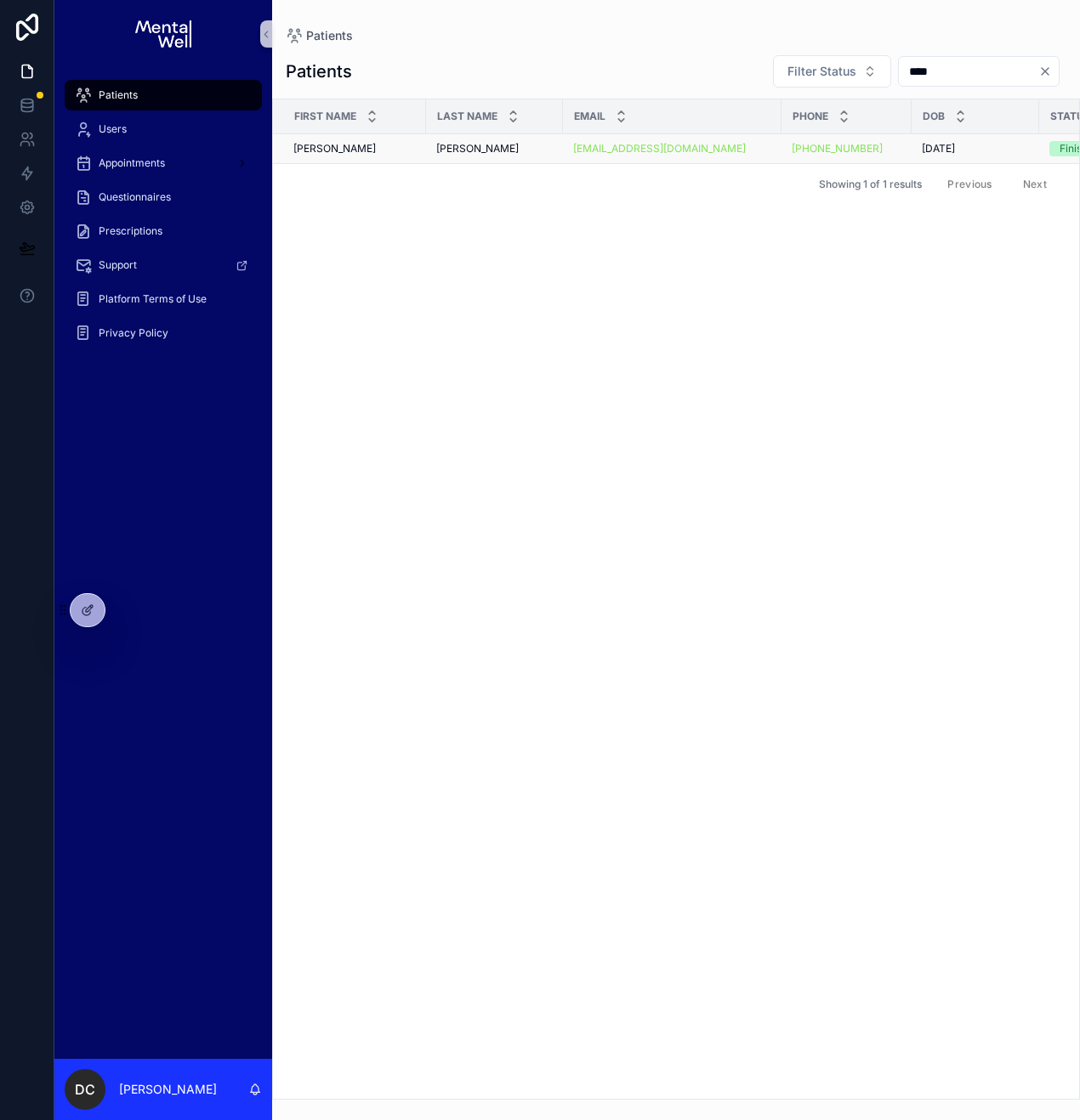
click at [509, 150] on div "[PERSON_NAME] [PERSON_NAME]" at bounding box center [494, 149] width 117 height 14
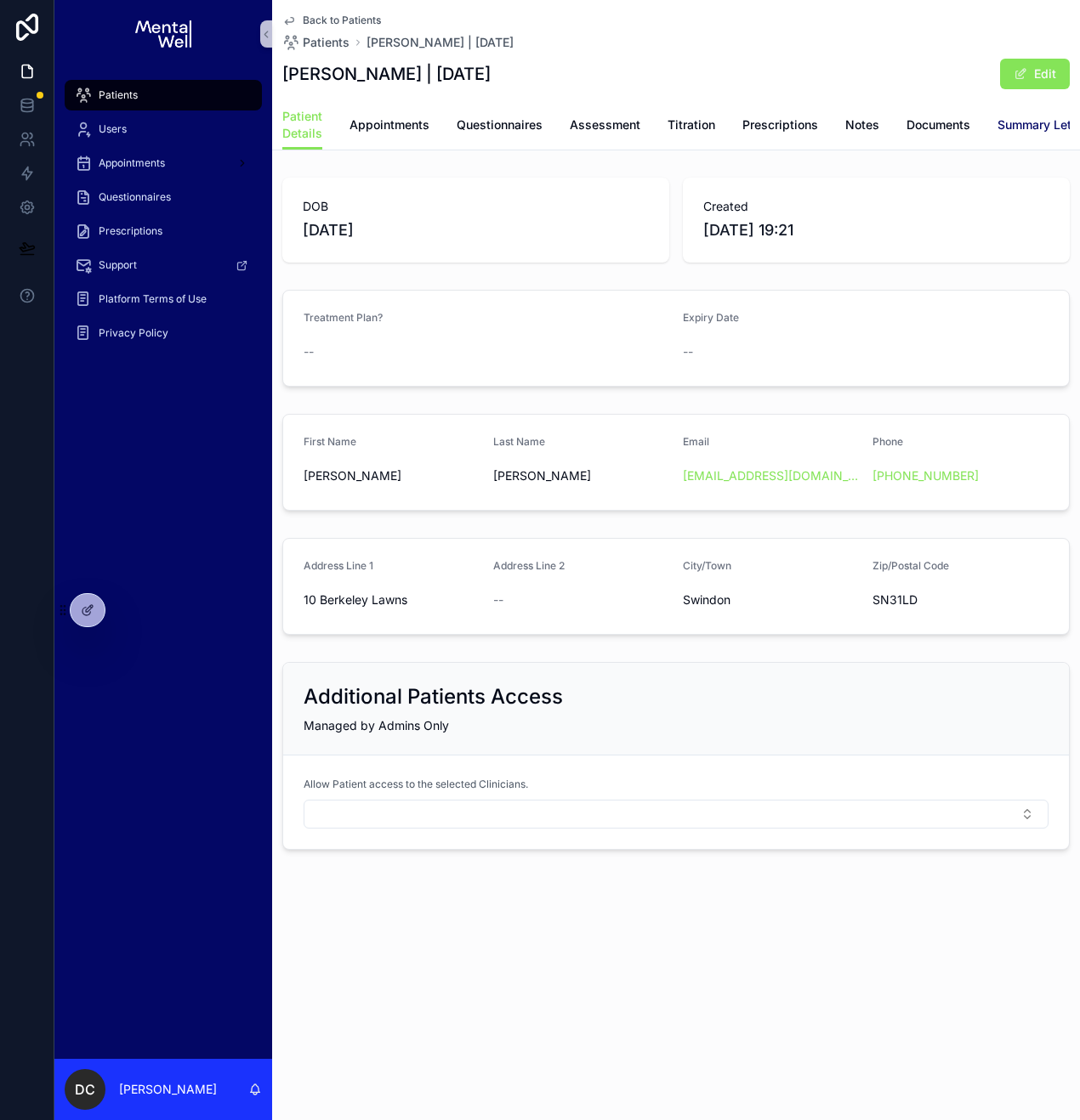
click at [1020, 121] on span "Summary Letters" at bounding box center [1046, 125] width 96 height 17
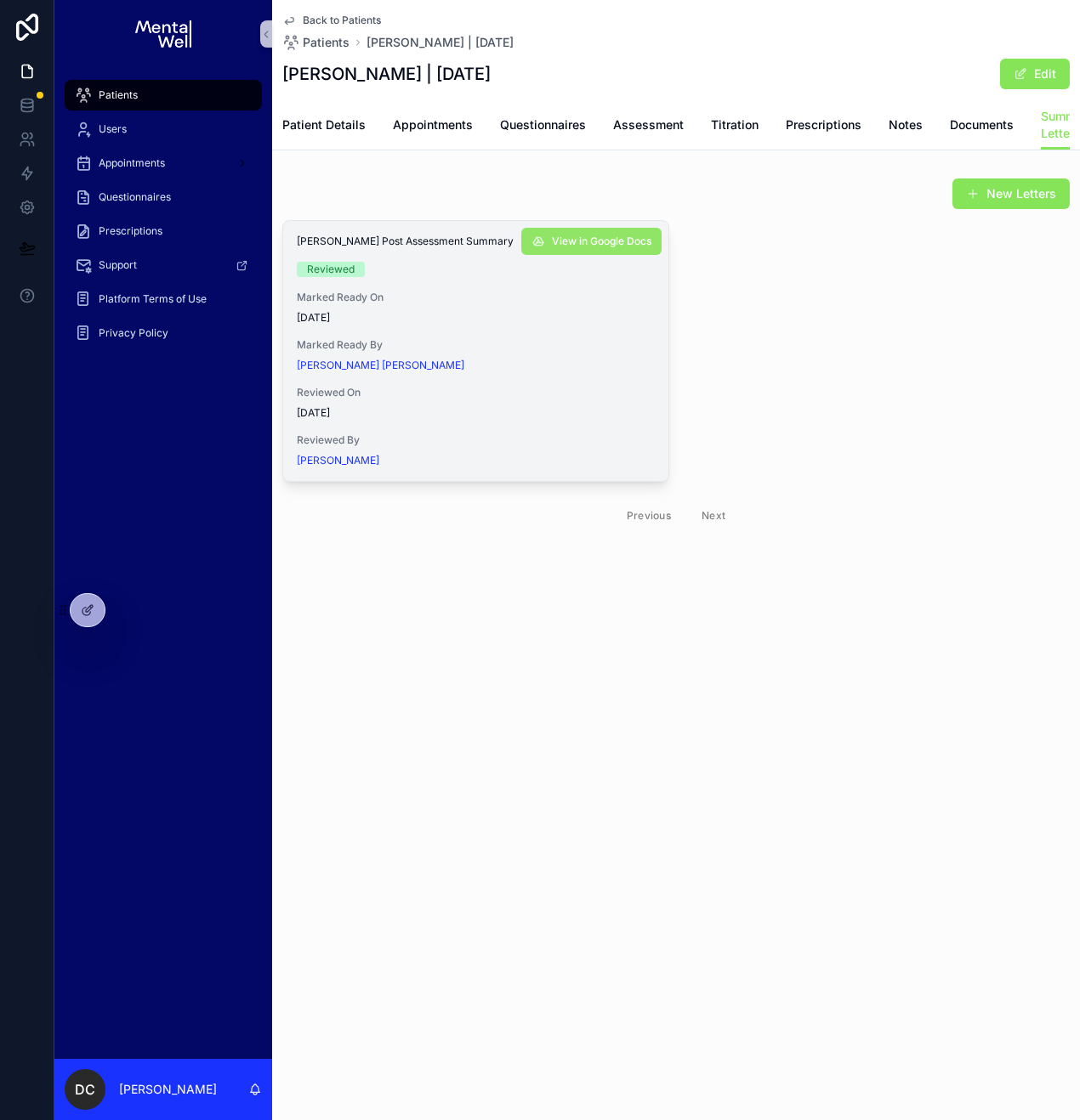
click at [595, 248] on span "View in Google Docs" at bounding box center [601, 242] width 100 height 14
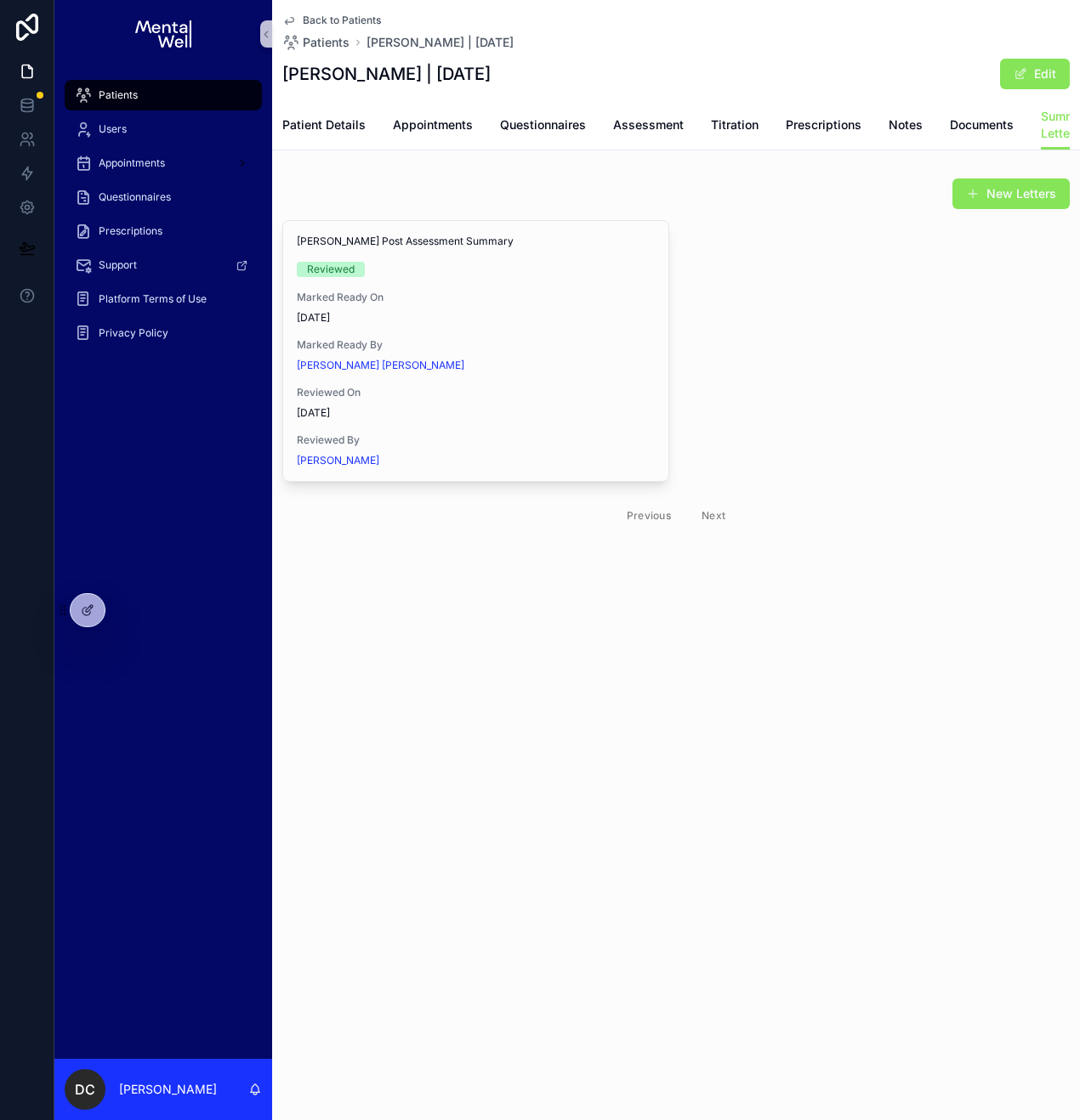
click at [134, 90] on span "Patients" at bounding box center [118, 95] width 39 height 14
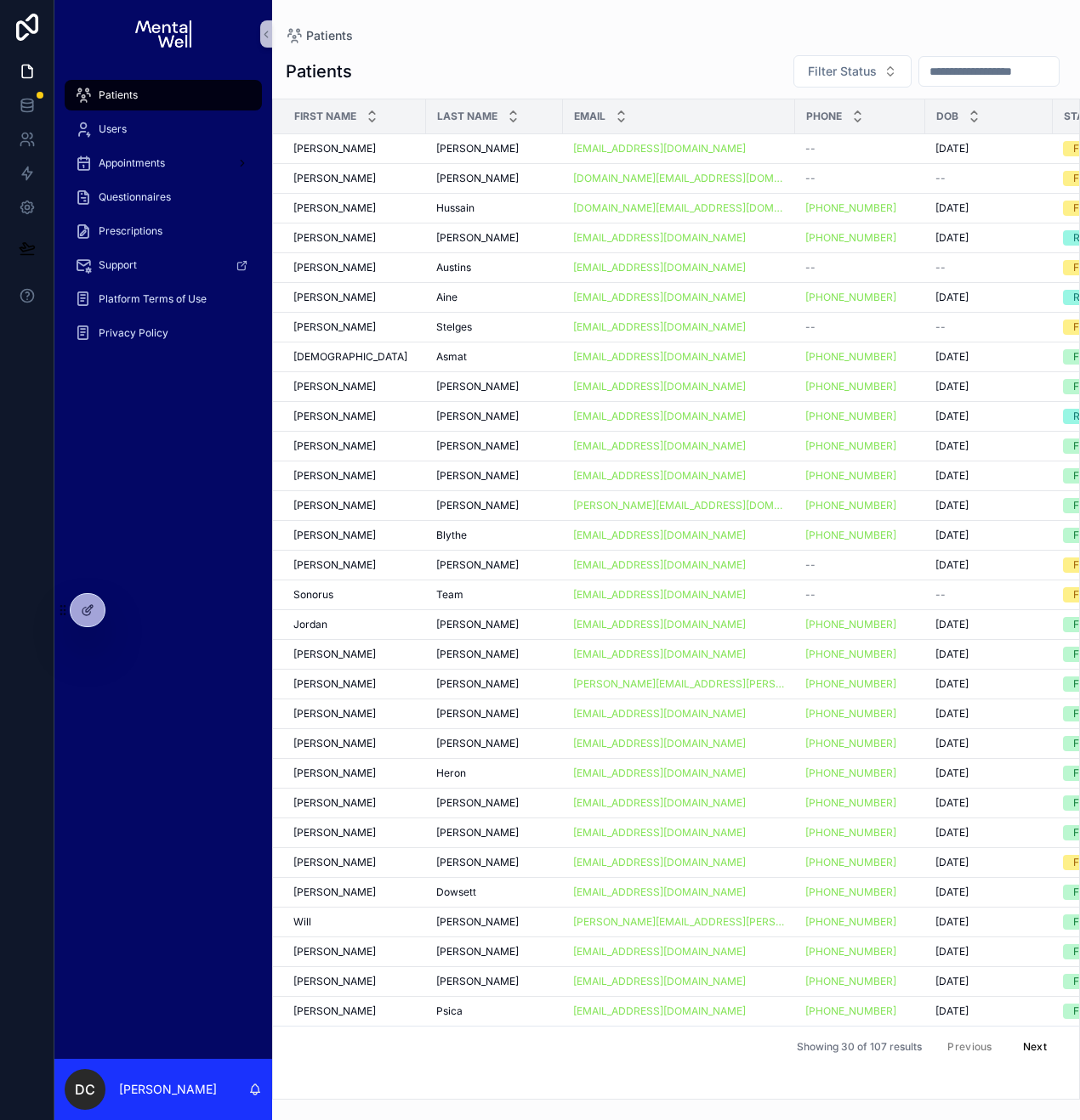
click at [964, 68] on input "scrollable content" at bounding box center [988, 71] width 140 height 24
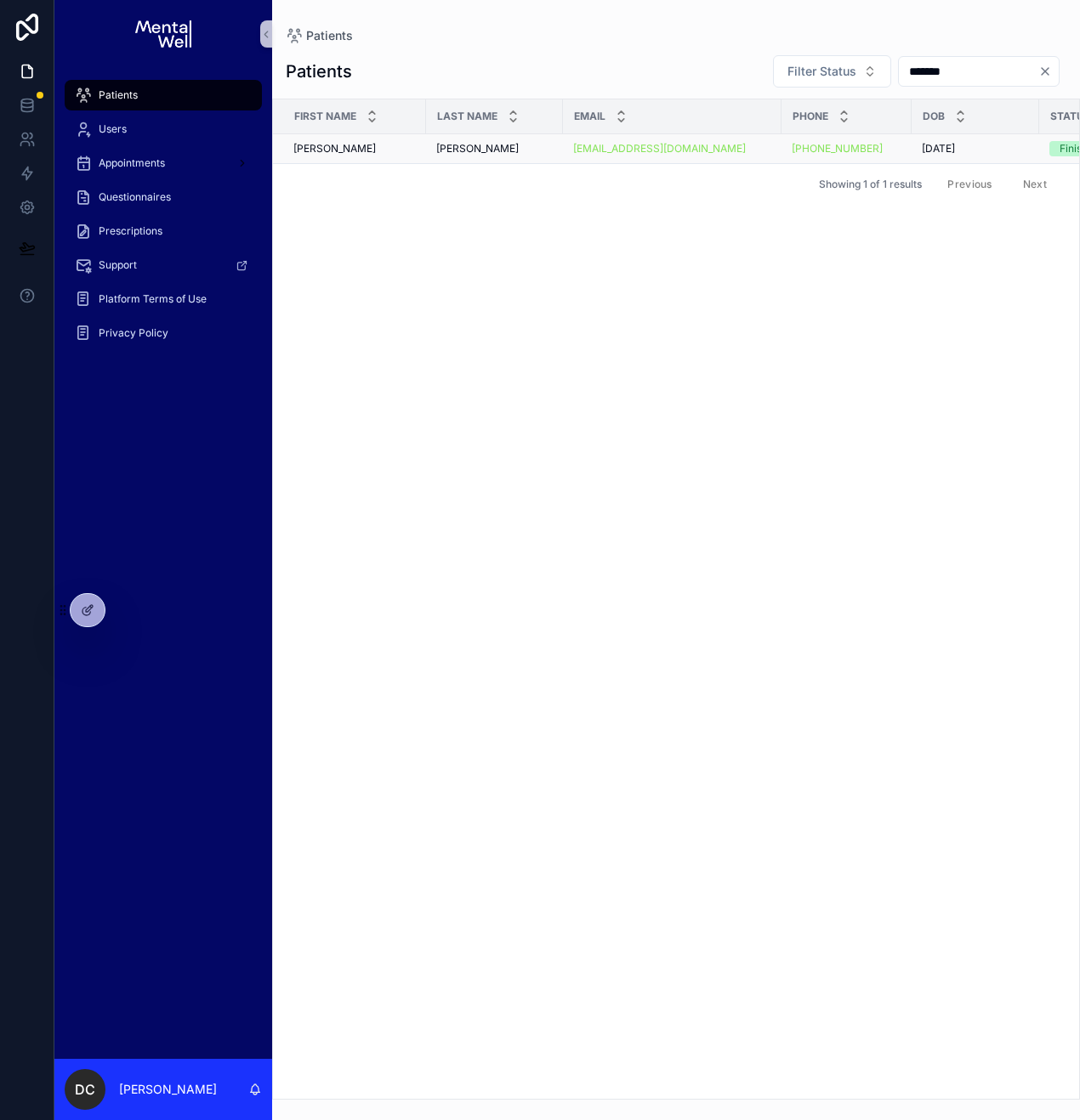
type input "*******"
click at [434, 154] on td "[PERSON_NAME] [PERSON_NAME]" at bounding box center [495, 149] width 137 height 30
click at [436, 153] on span "[PERSON_NAME]" at bounding box center [477, 149] width 82 height 14
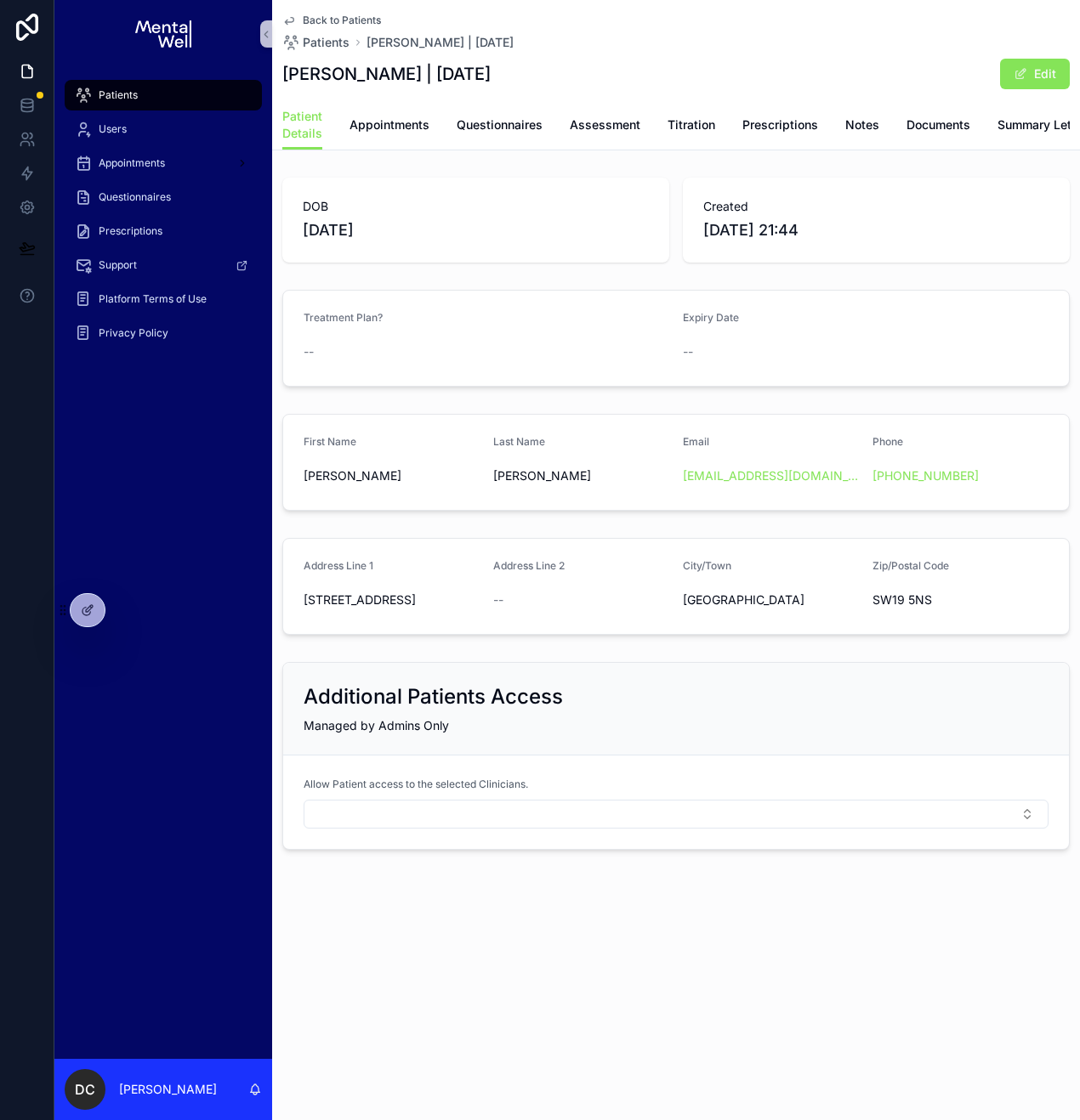
click at [1072, 128] on div "Back to Patients Patients [PERSON_NAME] | [DATE] [PERSON_NAME] | [DATE] Edit Pa…" at bounding box center [676, 75] width 808 height 150
click at [1049, 126] on span "Summary Letters" at bounding box center [1046, 125] width 96 height 17
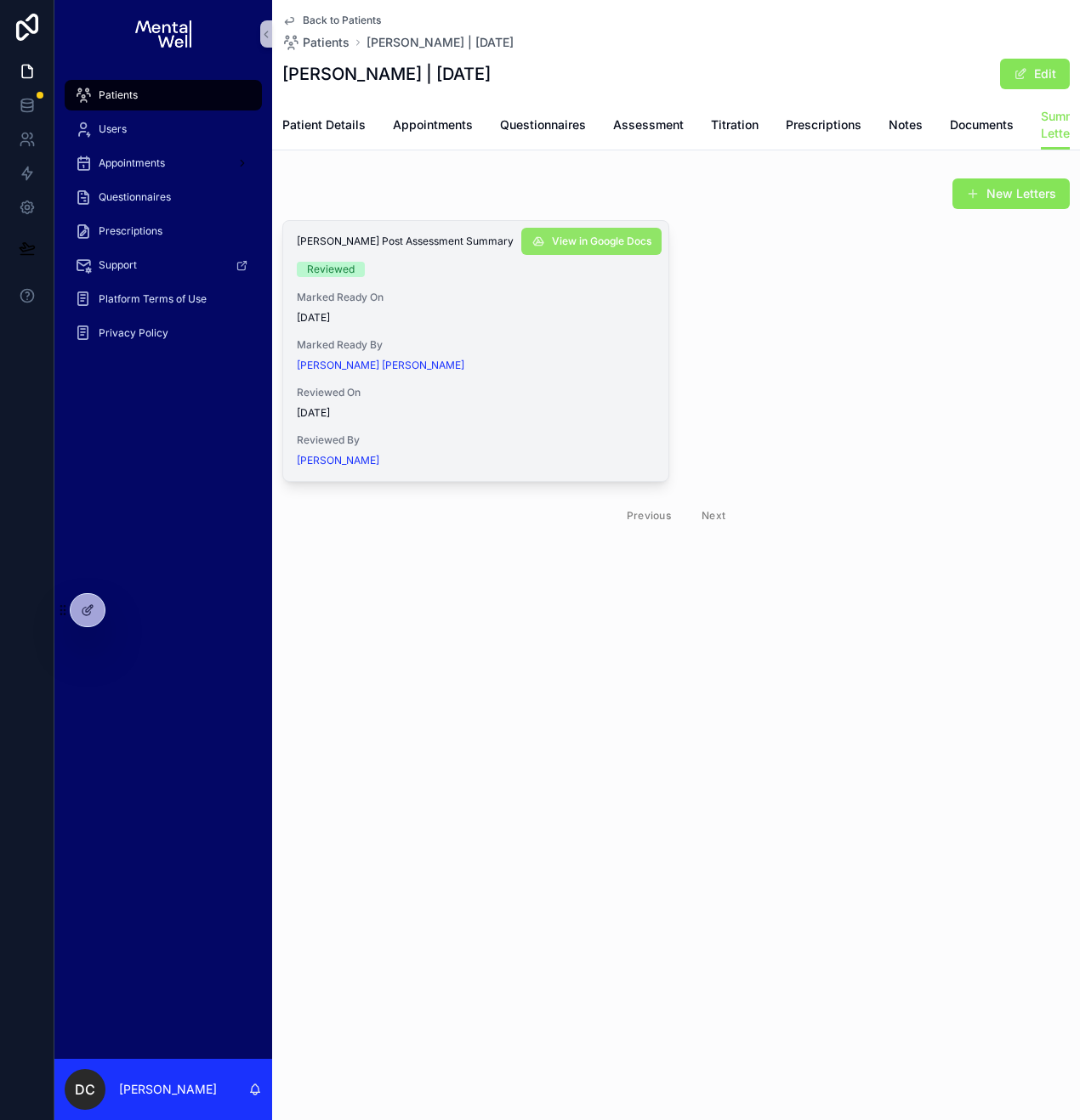
click at [594, 248] on span "View in Google Docs" at bounding box center [601, 242] width 100 height 14
click at [119, 102] on div "Patients" at bounding box center [163, 95] width 177 height 27
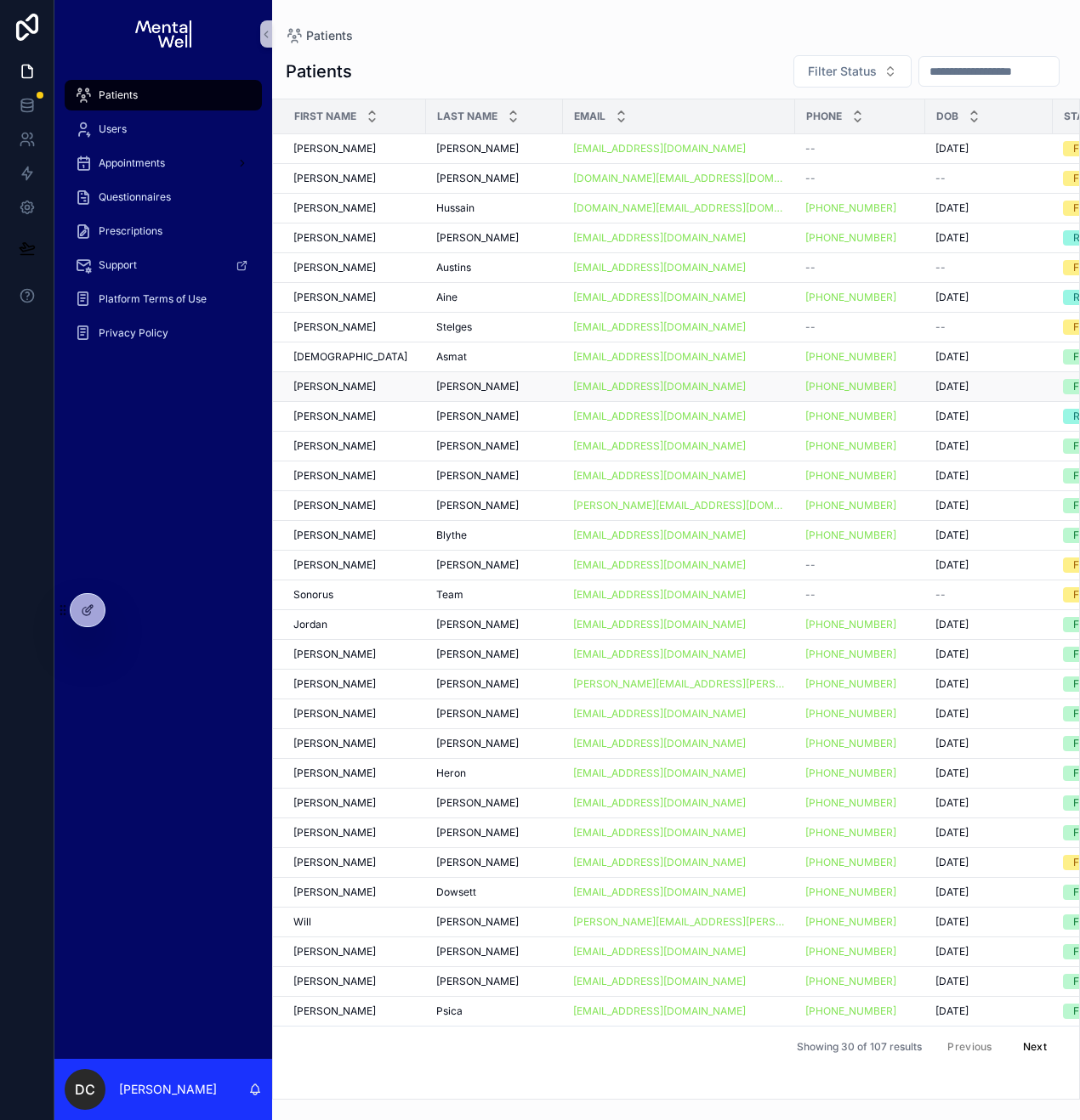
click at [331, 395] on td "[PERSON_NAME]" at bounding box center [349, 387] width 153 height 30
click at [335, 392] on div "[PERSON_NAME]" at bounding box center [354, 387] width 123 height 14
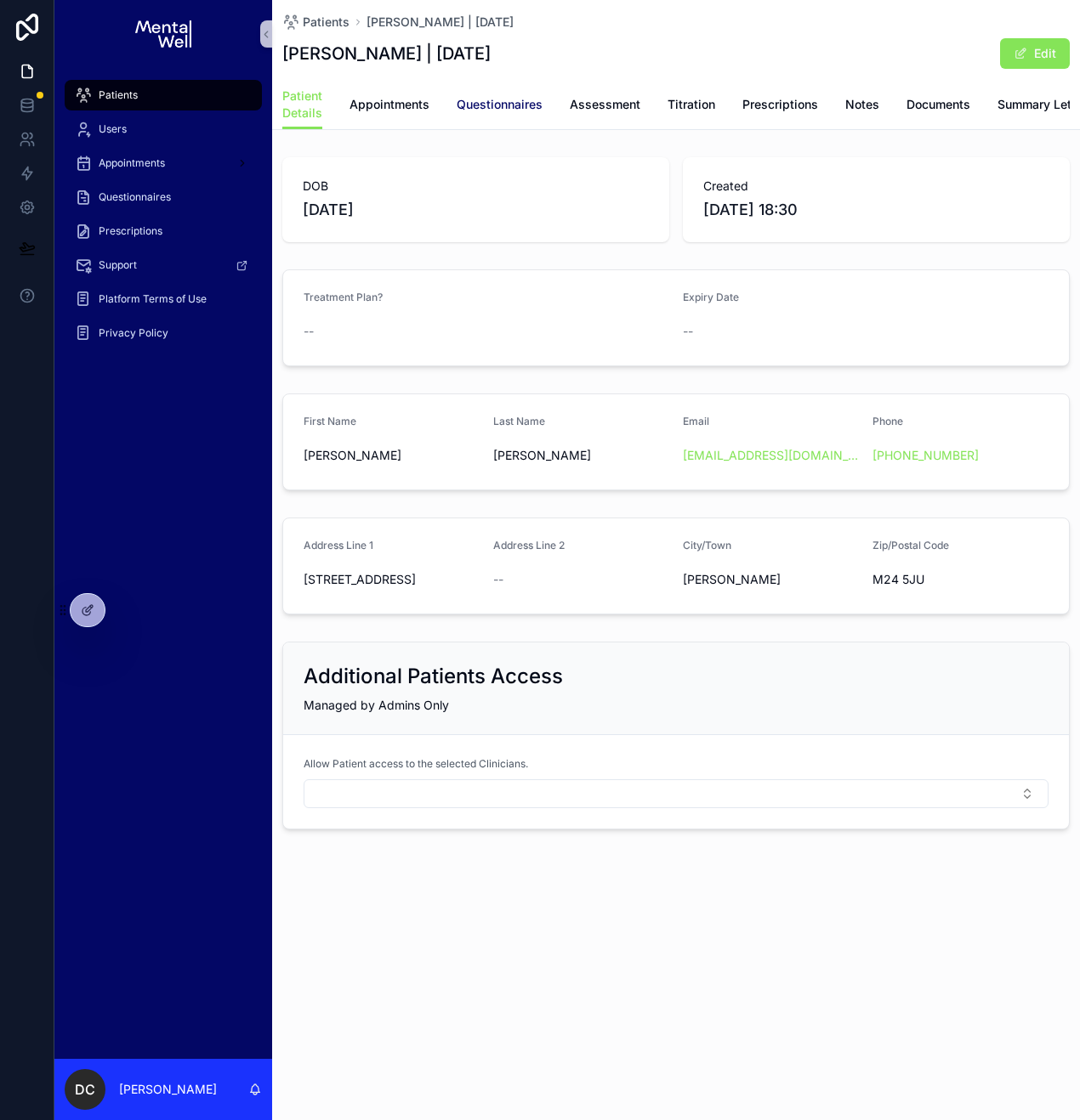
click at [535, 99] on span "Questionnaires" at bounding box center [499, 105] width 86 height 17
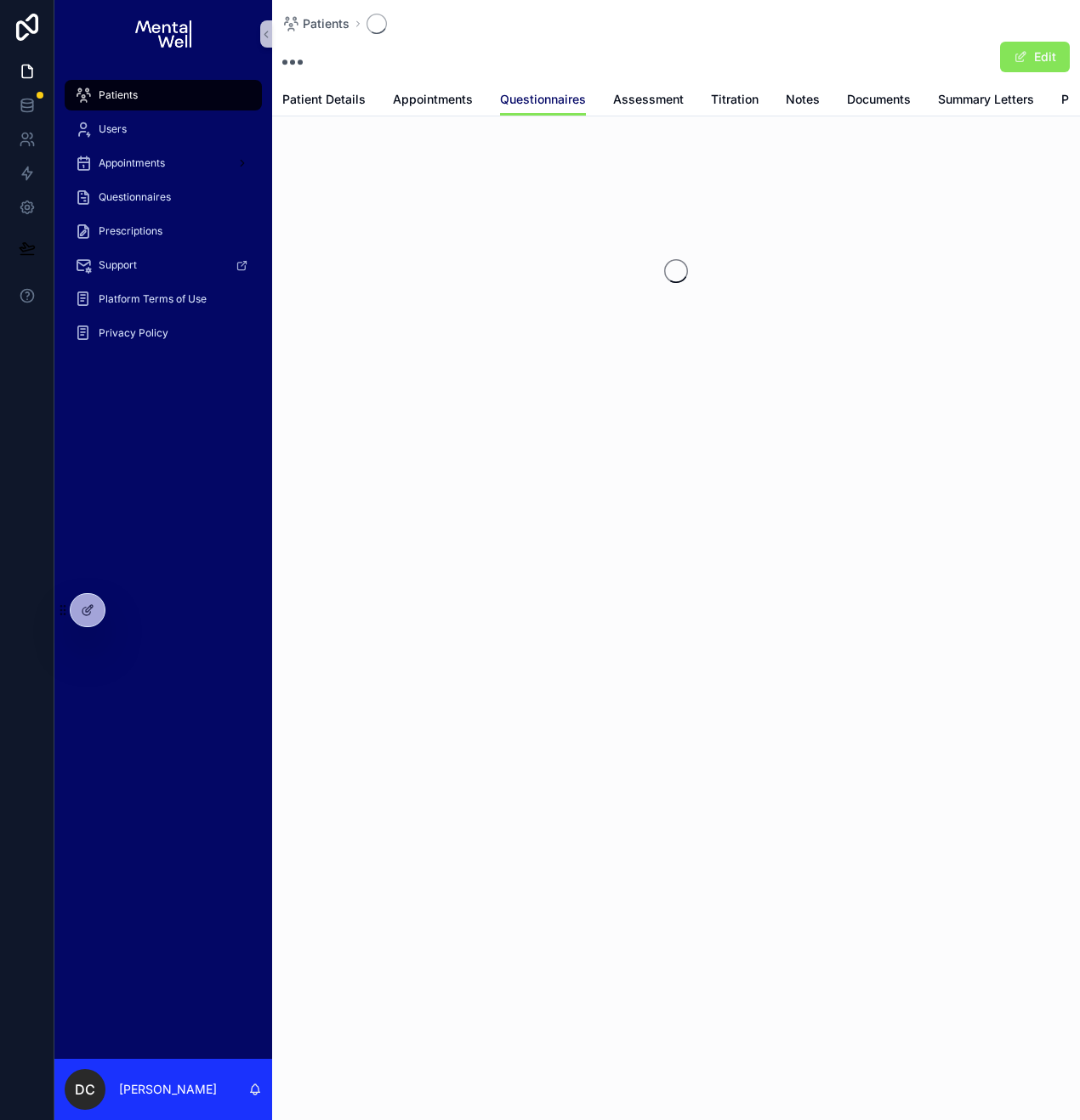
click at [562, 100] on span "Questionnaires" at bounding box center [543, 99] width 86 height 17
click at [636, 99] on span "Assessment" at bounding box center [649, 99] width 70 height 17
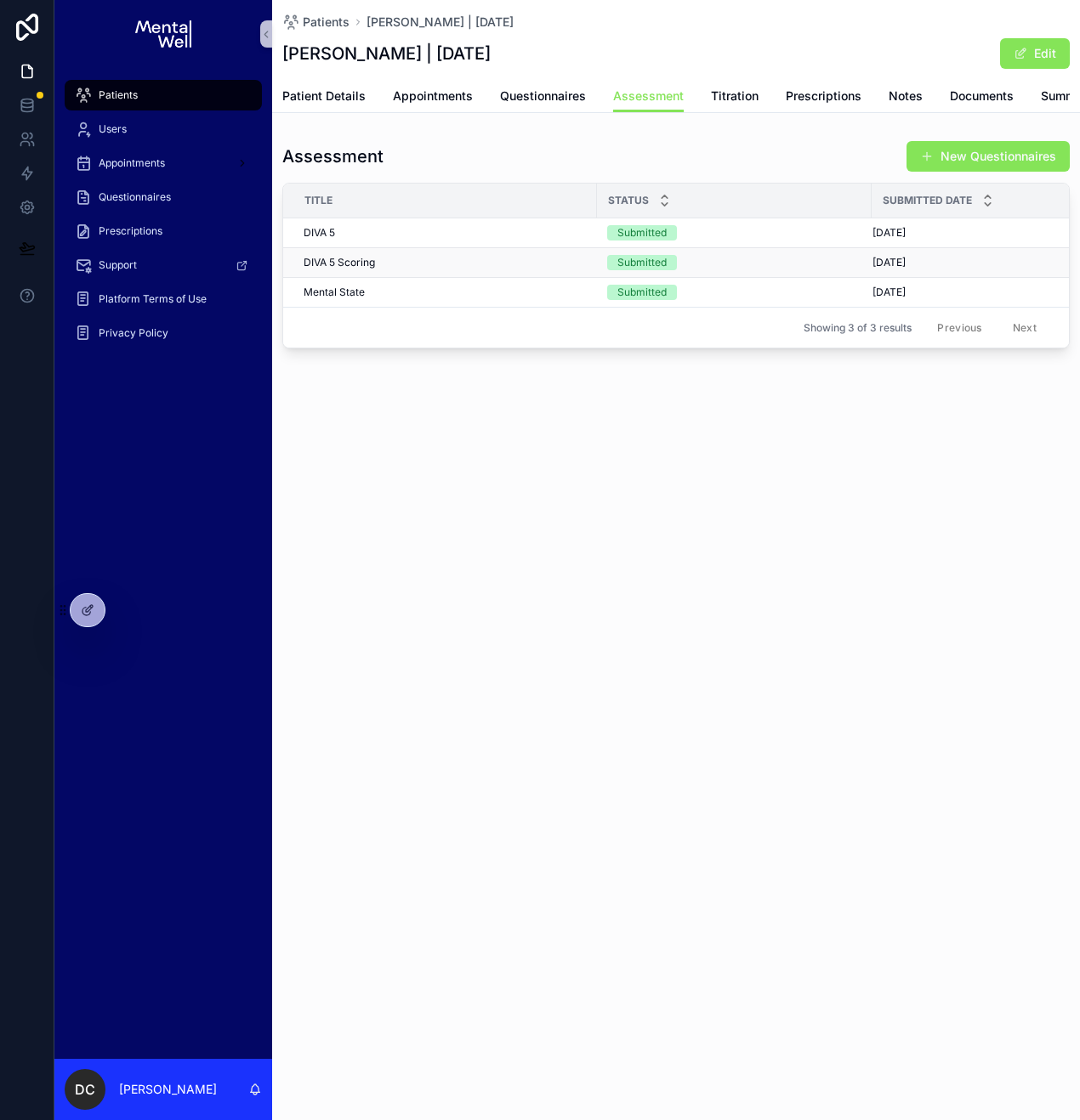
click at [405, 269] on div "DIVA 5 Scoring DIVA 5 Scoring" at bounding box center [445, 262] width 283 height 14
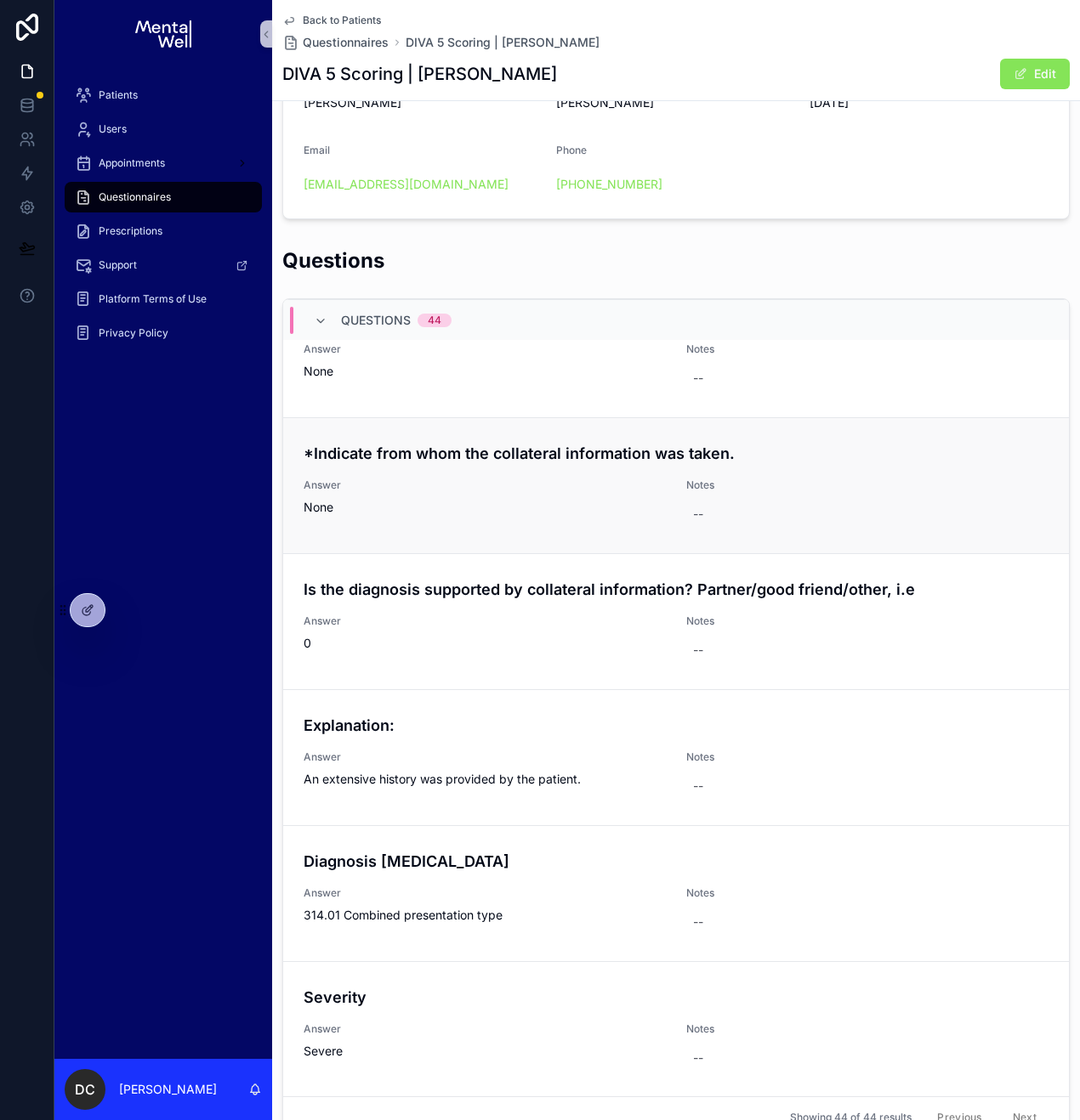
scroll to position [319, 0]
